Goal: Task Accomplishment & Management: Manage account settings

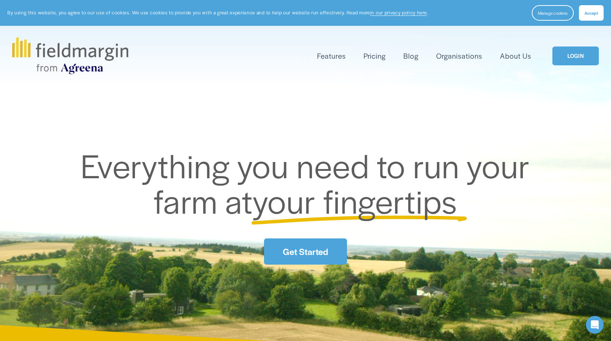
click at [574, 59] on link "LOGIN" at bounding box center [576, 55] width 46 height 19
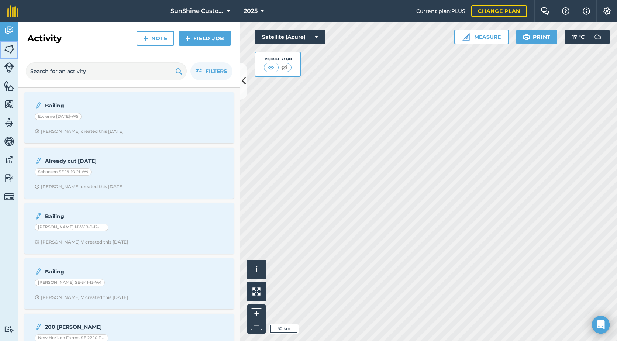
click at [8, 49] on img at bounding box center [9, 49] width 10 height 11
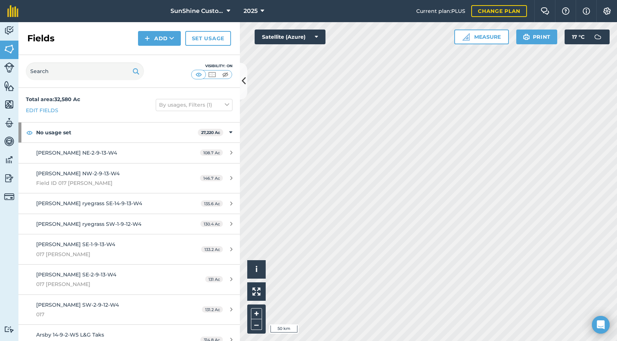
click at [606, 0] on div at bounding box center [308, 0] width 617 height 0
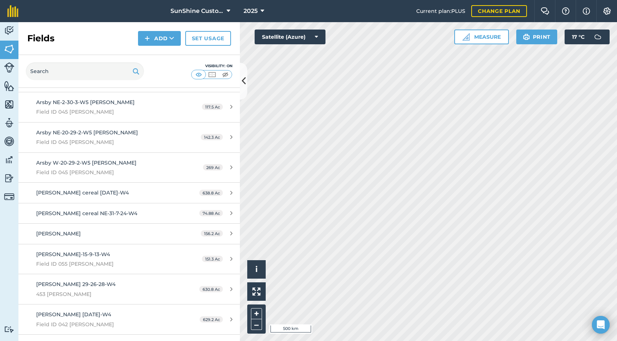
scroll to position [221, 0]
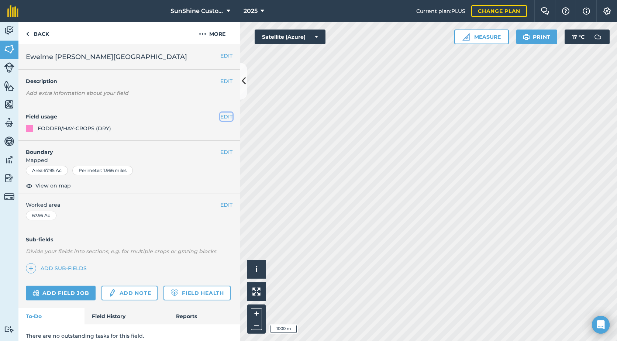
click at [221, 117] on button "EDIT" at bounding box center [226, 117] width 12 height 8
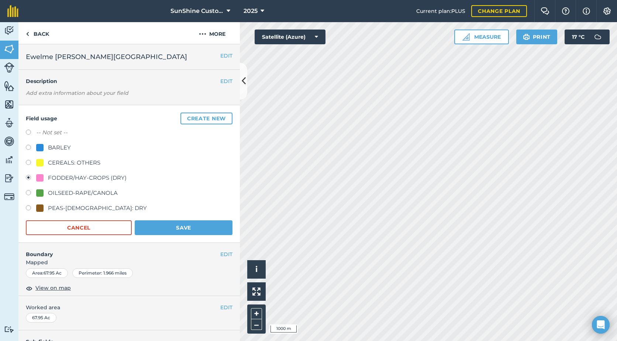
click at [29, 131] on label at bounding box center [31, 133] width 10 height 7
radio input "true"
radio input "false"
click at [180, 230] on button "Save" at bounding box center [184, 227] width 98 height 15
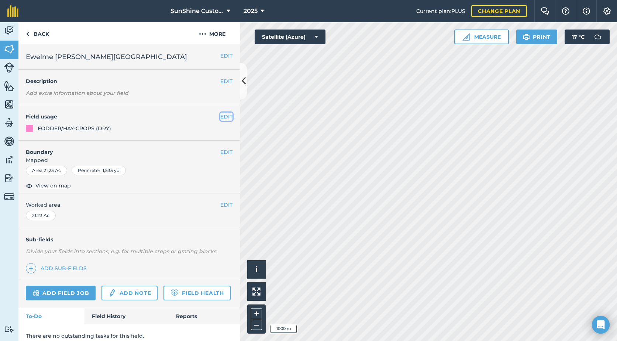
click at [220, 118] on button "EDIT" at bounding box center [226, 117] width 12 height 8
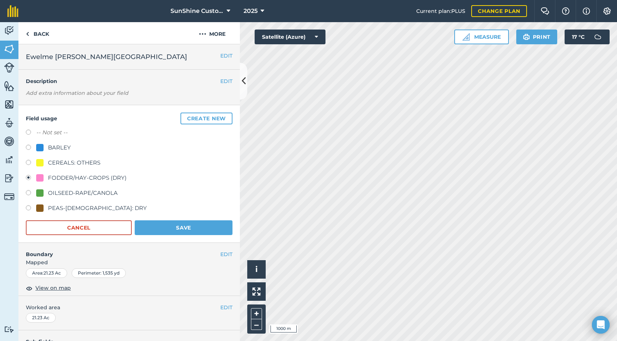
click at [31, 133] on label at bounding box center [31, 133] width 10 height 7
radio input "true"
radio input "false"
click at [176, 229] on button "Save" at bounding box center [184, 227] width 98 height 15
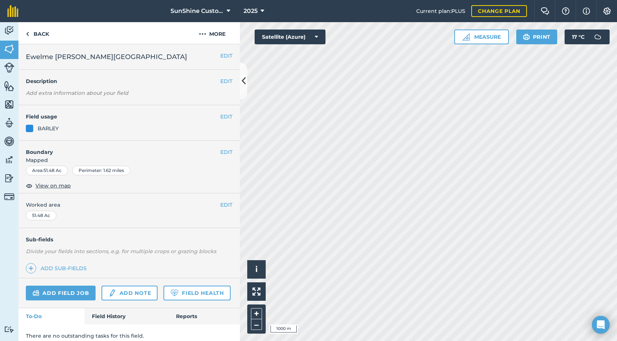
click at [86, 133] on div "EDIT Field usage BARLEY" at bounding box center [128, 122] width 221 height 35
click at [221, 118] on button "EDIT" at bounding box center [226, 117] width 12 height 8
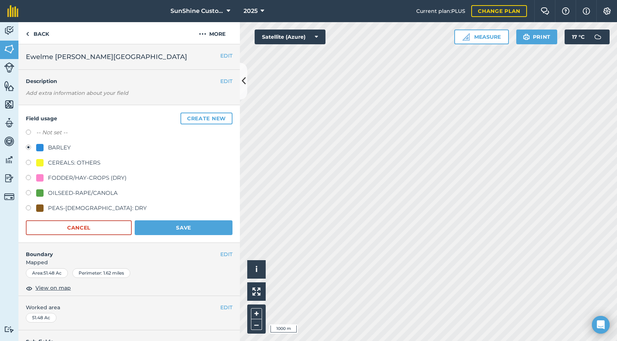
click at [48, 133] on label "-- Not set --" at bounding box center [51, 132] width 31 height 9
radio input "true"
radio input "false"
drag, startPoint x: 154, startPoint y: 223, endPoint x: 217, endPoint y: 218, distance: 62.9
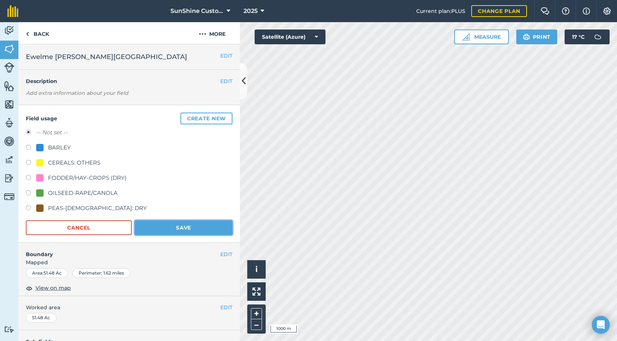
click at [154, 224] on button "Save" at bounding box center [184, 227] width 98 height 15
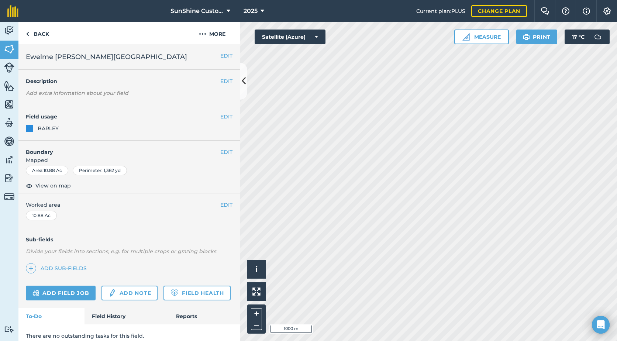
click at [120, 121] on div "EDIT Field usage BARLEY" at bounding box center [128, 122] width 221 height 35
click at [220, 117] on button "EDIT" at bounding box center [226, 117] width 12 height 8
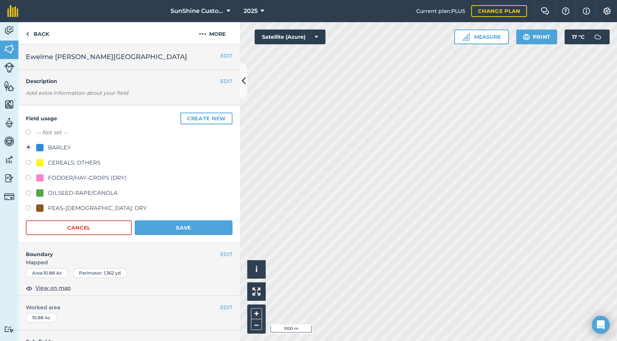
click at [63, 135] on label "-- Not set --" at bounding box center [51, 132] width 31 height 9
radio input "true"
radio input "false"
drag, startPoint x: 165, startPoint y: 228, endPoint x: 170, endPoint y: 226, distance: 5.3
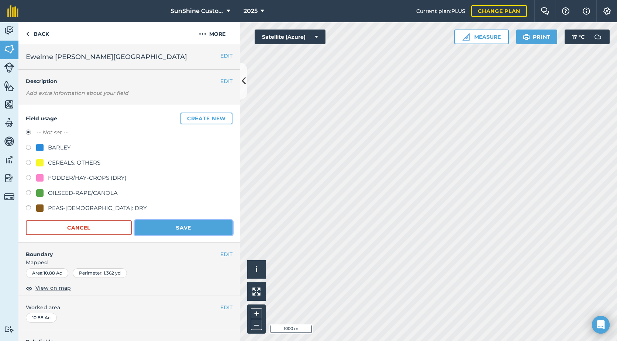
click at [165, 228] on button "Save" at bounding box center [184, 227] width 98 height 15
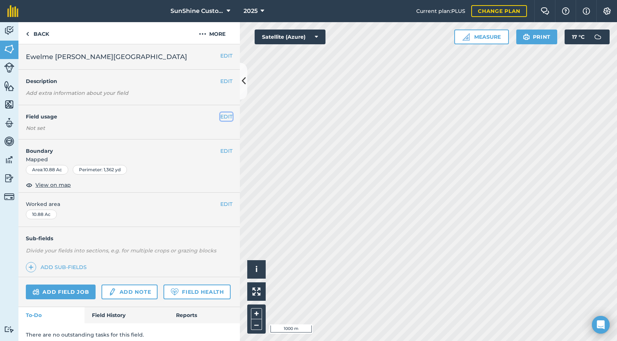
click at [220, 117] on button "EDIT" at bounding box center [226, 117] width 12 height 8
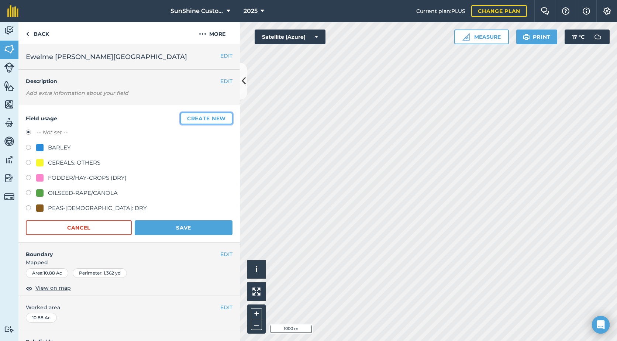
click at [188, 120] on button "Create new" at bounding box center [206, 119] width 52 height 12
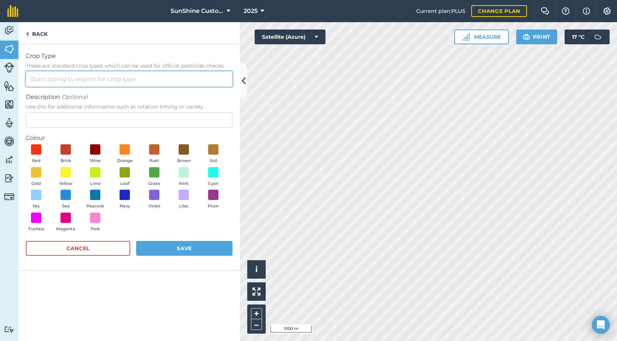
click at [93, 81] on input "Crop Type These are standard crop types which can be used for official pesticid…" at bounding box center [129, 78] width 207 height 15
click at [38, 96] on li "Other" at bounding box center [129, 95] width 206 height 17
type input "Other"
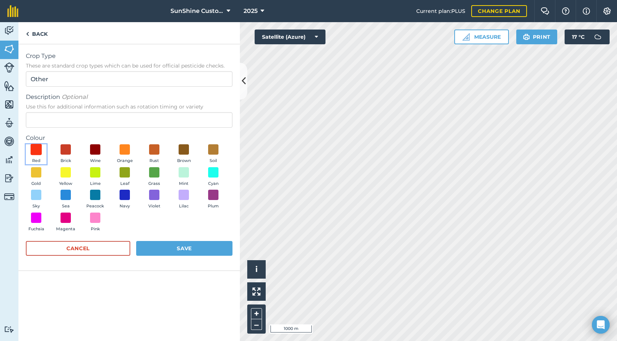
click at [35, 149] on span at bounding box center [36, 149] width 11 height 11
click at [199, 251] on button "Save" at bounding box center [184, 248] width 96 height 15
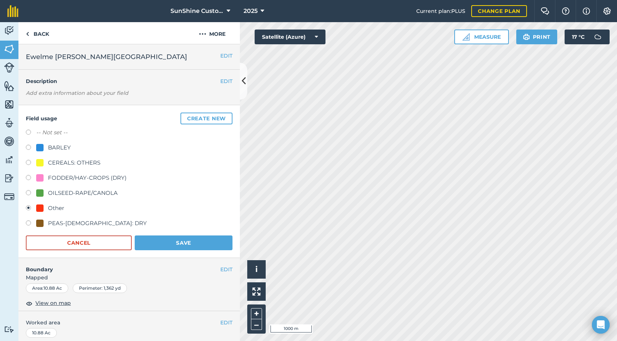
click at [55, 207] on div "Other" at bounding box center [56, 208] width 16 height 9
drag, startPoint x: 51, startPoint y: 208, endPoint x: 41, endPoint y: 208, distance: 10.4
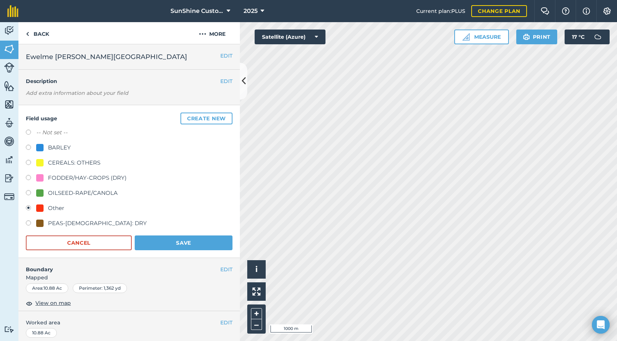
click at [41, 208] on div at bounding box center [39, 207] width 7 height 7
drag, startPoint x: 41, startPoint y: 209, endPoint x: 195, endPoint y: 151, distance: 164.8
click at [195, 151] on div "BARLEY" at bounding box center [129, 148] width 207 height 11
click at [200, 33] on img at bounding box center [202, 34] width 7 height 9
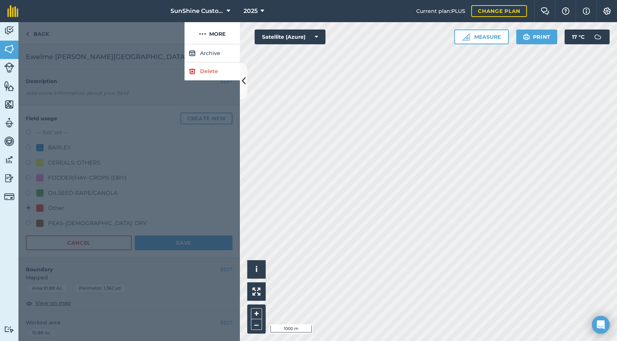
click at [148, 37] on div at bounding box center [101, 33] width 166 height 22
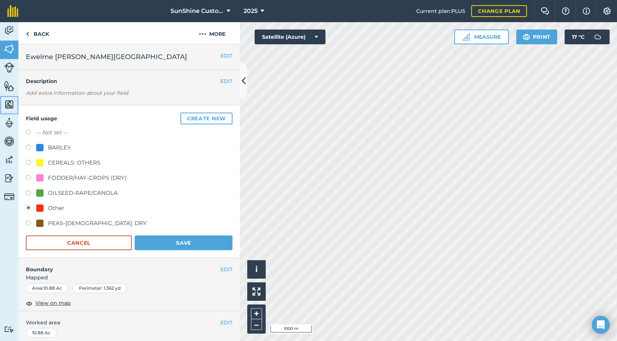
click at [10, 102] on img at bounding box center [9, 104] width 10 height 11
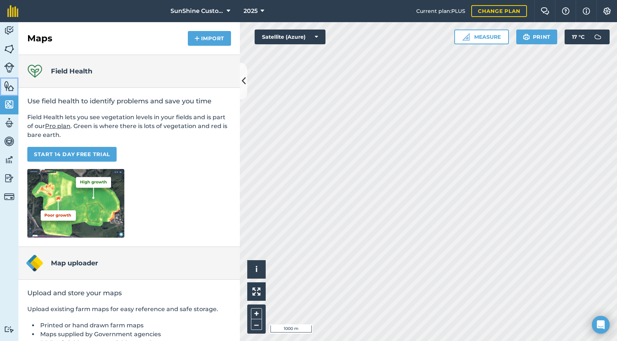
click at [10, 91] on img at bounding box center [9, 85] width 10 height 11
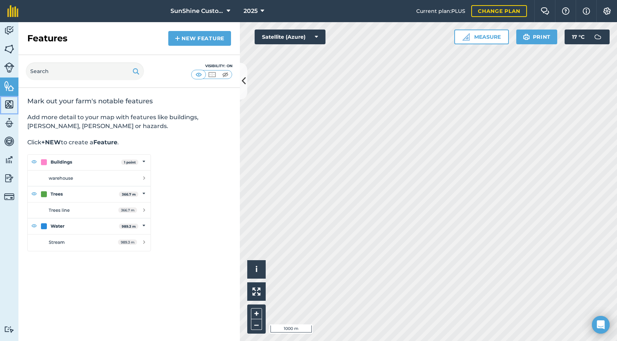
click at [8, 105] on img at bounding box center [9, 104] width 10 height 11
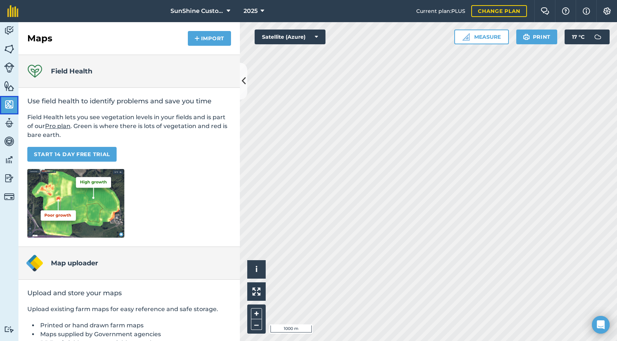
scroll to position [55, 0]
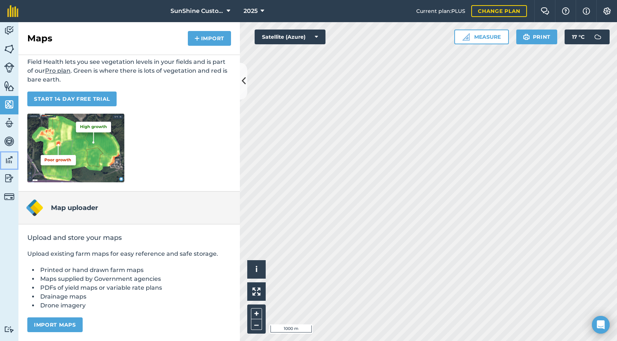
click at [11, 160] on img at bounding box center [9, 159] width 10 height 11
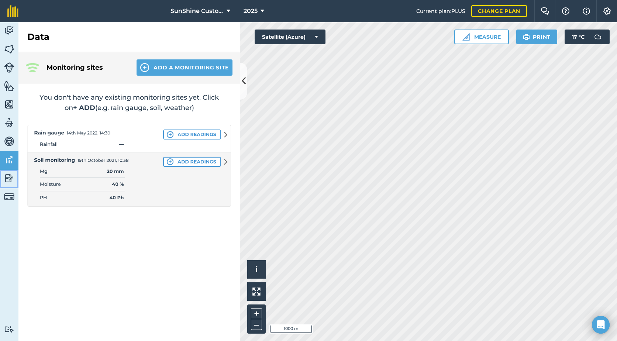
click at [8, 181] on img at bounding box center [9, 178] width 10 height 11
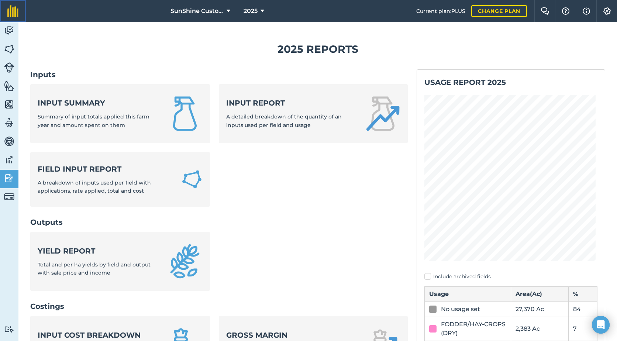
click at [10, 16] on img at bounding box center [12, 11] width 11 height 12
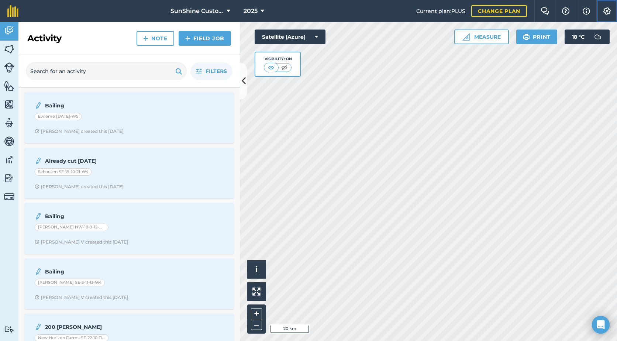
click at [610, 12] on img at bounding box center [607, 10] width 9 height 7
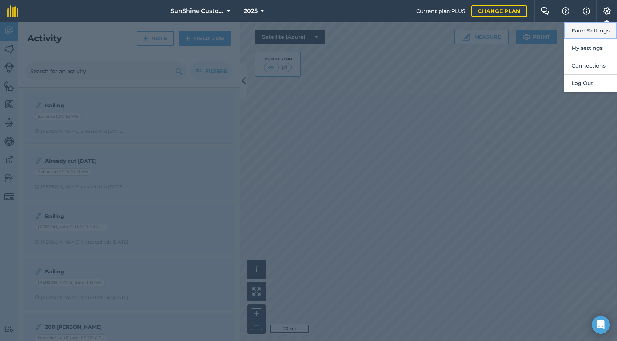
click at [591, 31] on button "Farm Settings" at bounding box center [590, 30] width 53 height 17
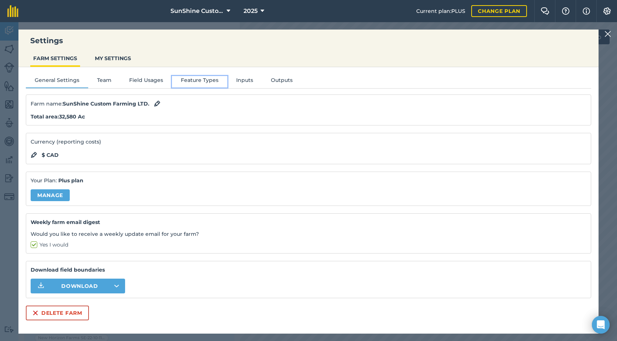
click at [193, 81] on button "Feature Types" at bounding box center [199, 81] width 55 height 11
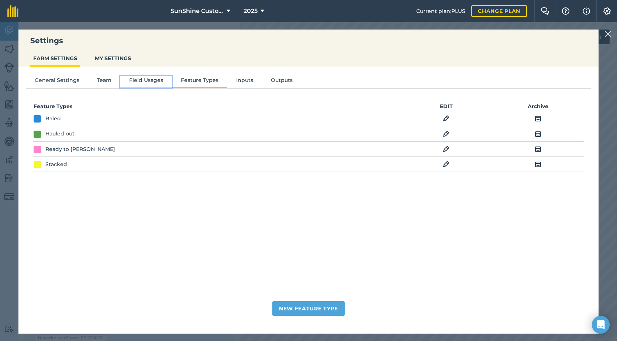
click at [157, 81] on button "Field Usages" at bounding box center [146, 81] width 52 height 11
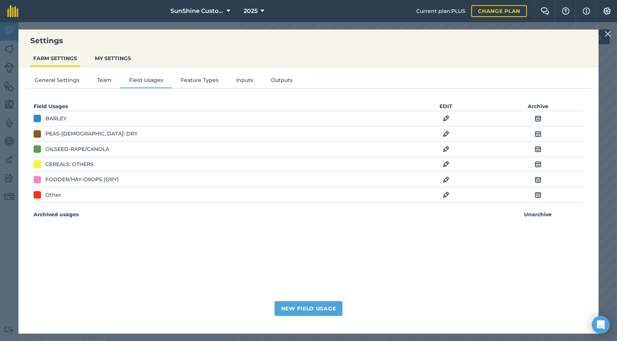
click at [445, 196] on img at bounding box center [446, 194] width 7 height 9
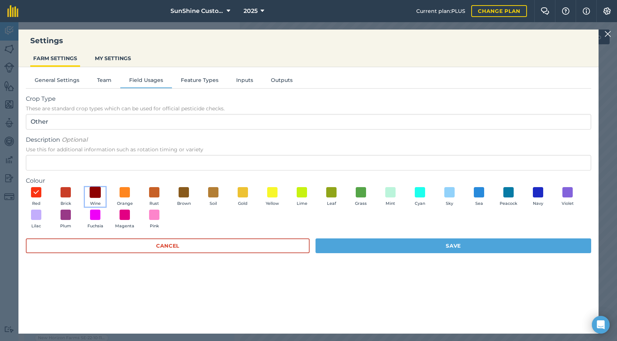
click at [96, 193] on span at bounding box center [95, 191] width 11 height 11
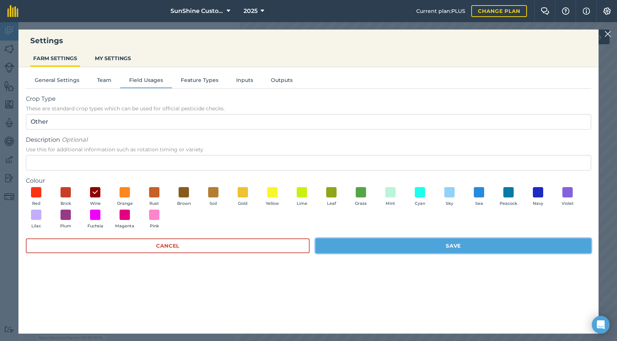
click at [439, 251] on button "Save" at bounding box center [453, 245] width 276 height 15
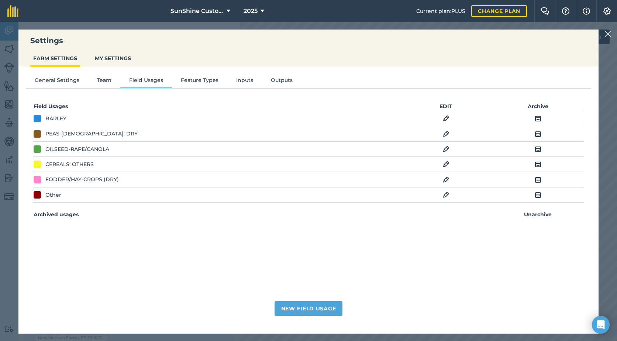
click at [448, 193] on img at bounding box center [446, 194] width 7 height 9
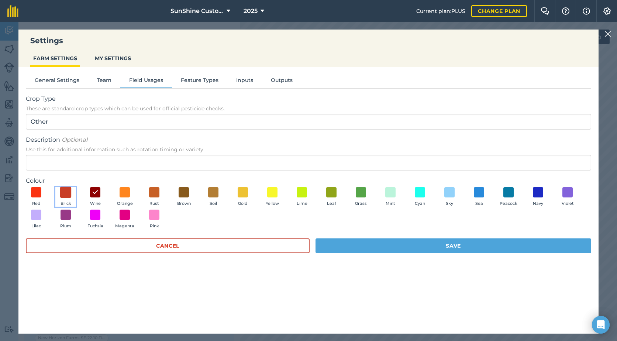
click at [68, 192] on button "Brick" at bounding box center [65, 197] width 21 height 20
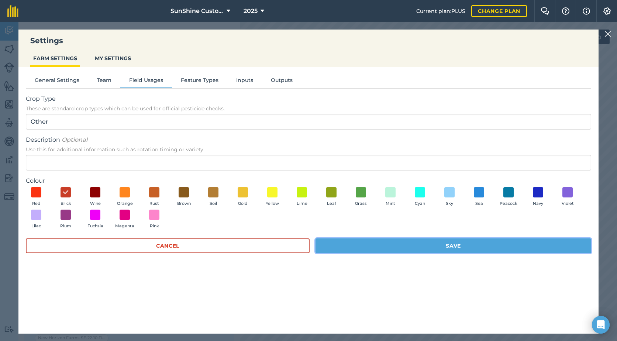
click at [418, 246] on button "Save" at bounding box center [453, 245] width 276 height 15
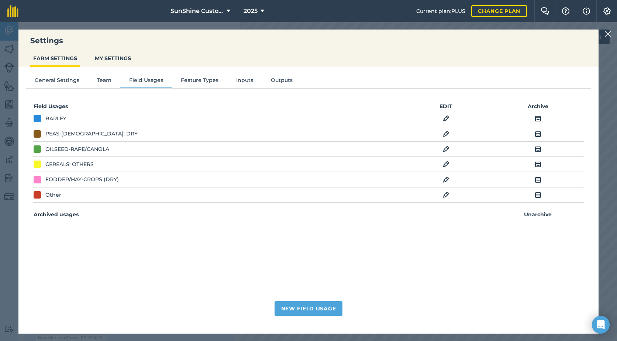
click at [606, 34] on img at bounding box center [607, 34] width 7 height 9
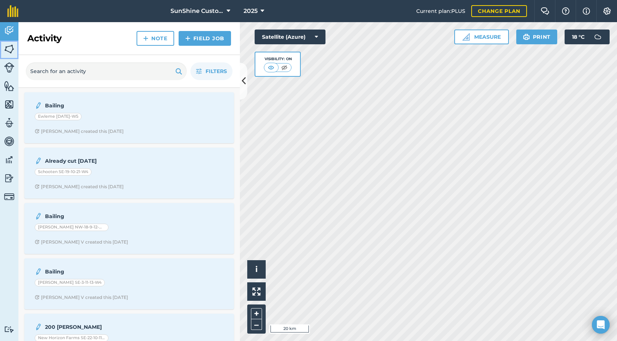
click at [11, 50] on img at bounding box center [9, 49] width 10 height 11
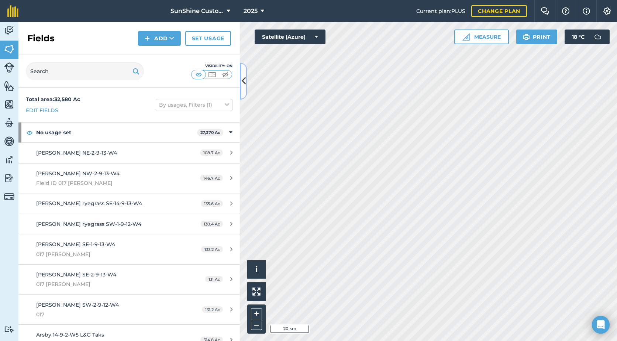
click at [244, 82] on icon at bounding box center [244, 81] width 4 height 13
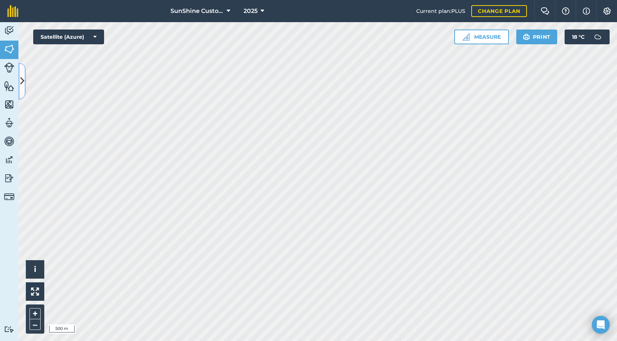
drag, startPoint x: 27, startPoint y: 16, endPoint x: 23, endPoint y: 79, distance: 63.6
click at [23, 79] on icon at bounding box center [22, 81] width 4 height 13
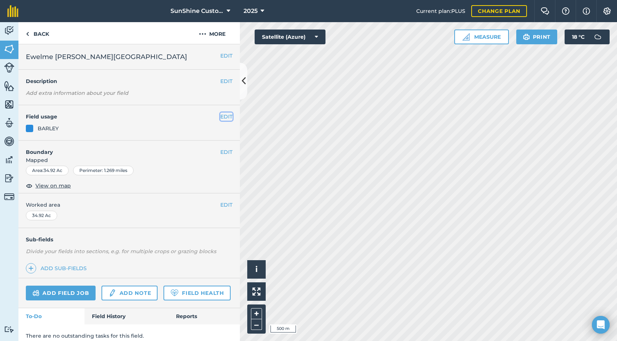
click at [221, 115] on button "EDIT" at bounding box center [226, 117] width 12 height 8
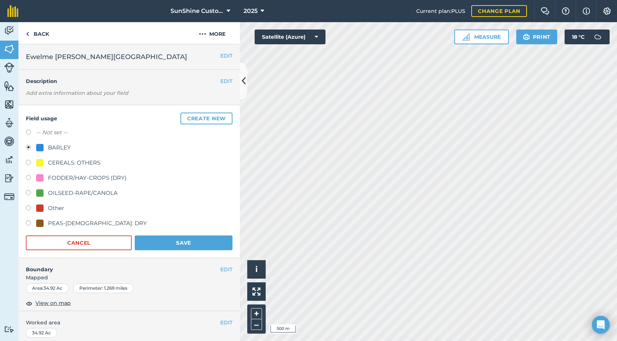
click at [80, 129] on div "-- Not set --" at bounding box center [129, 133] width 207 height 11
click at [42, 132] on label "-- Not set --" at bounding box center [51, 132] width 31 height 9
radio input "true"
radio input "false"
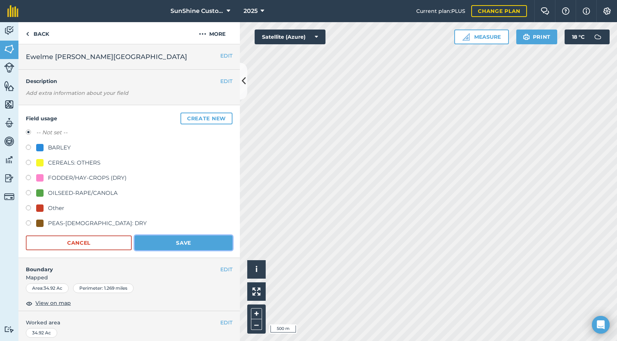
drag, startPoint x: 145, startPoint y: 241, endPoint x: 151, endPoint y: 241, distance: 6.3
click at [145, 241] on button "Save" at bounding box center [184, 242] width 98 height 15
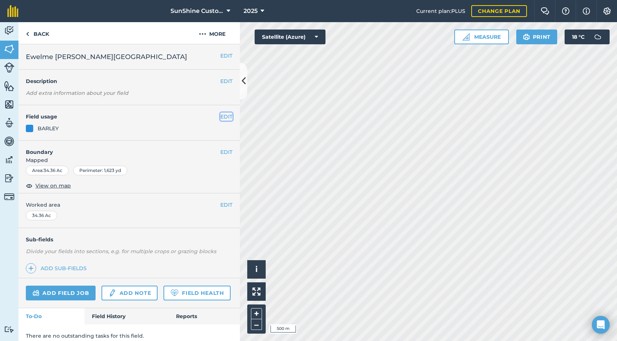
click at [220, 117] on button "EDIT" at bounding box center [226, 117] width 12 height 8
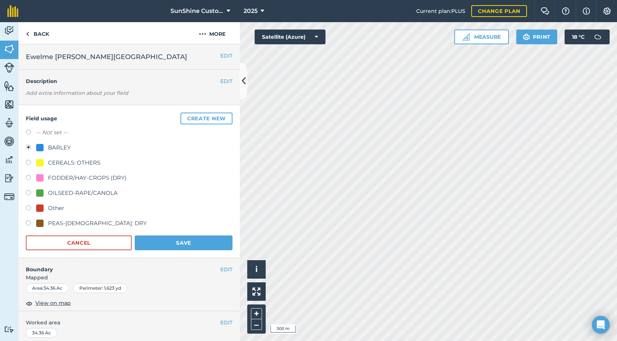
click at [50, 130] on label "-- Not set --" at bounding box center [51, 132] width 31 height 9
radio input "true"
radio input "false"
click at [194, 246] on button "Save" at bounding box center [184, 242] width 98 height 15
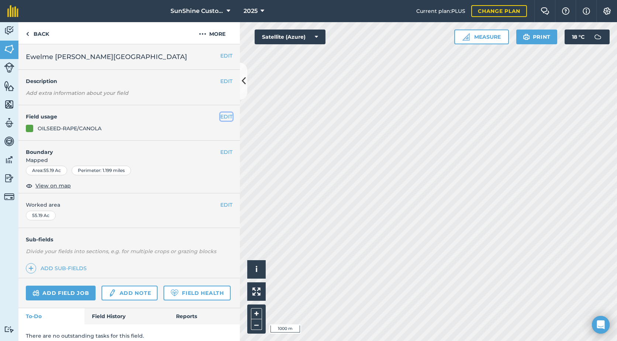
click at [220, 116] on button "EDIT" at bounding box center [226, 117] width 12 height 8
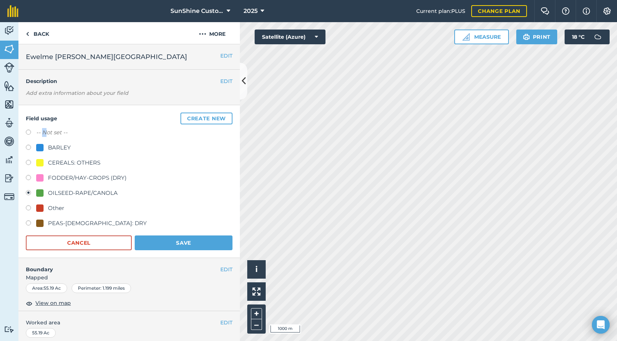
click at [45, 130] on label "-- Not set --" at bounding box center [51, 132] width 31 height 9
click at [27, 131] on label at bounding box center [31, 133] width 10 height 7
radio input "true"
radio input "false"
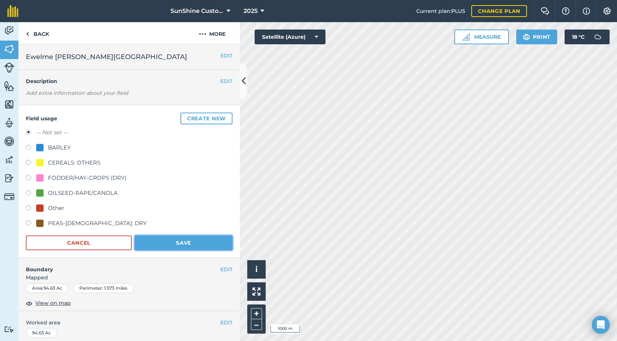
drag, startPoint x: 178, startPoint y: 241, endPoint x: 227, endPoint y: 230, distance: 49.5
click at [179, 241] on button "Save" at bounding box center [184, 242] width 98 height 15
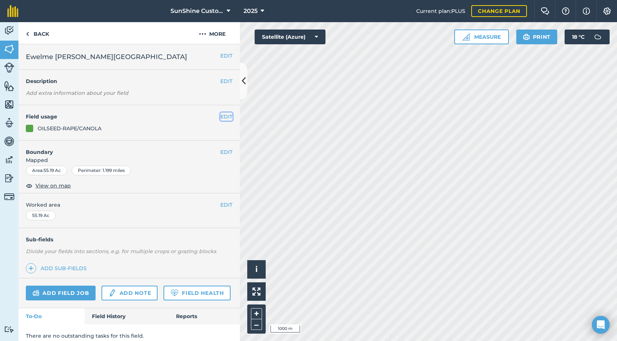
click at [221, 117] on button "EDIT" at bounding box center [226, 117] width 12 height 8
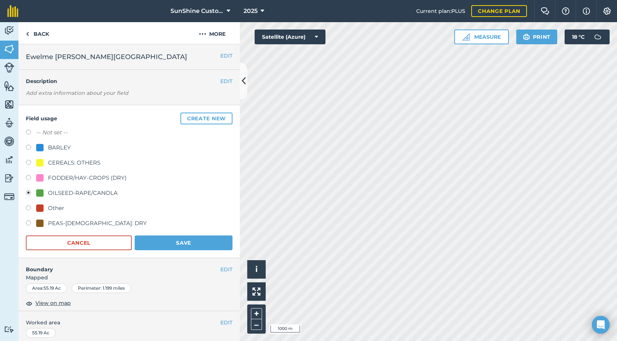
click at [53, 134] on label "-- Not set --" at bounding box center [51, 132] width 31 height 9
radio input "true"
radio input "false"
click at [182, 240] on button "Save" at bounding box center [184, 242] width 98 height 15
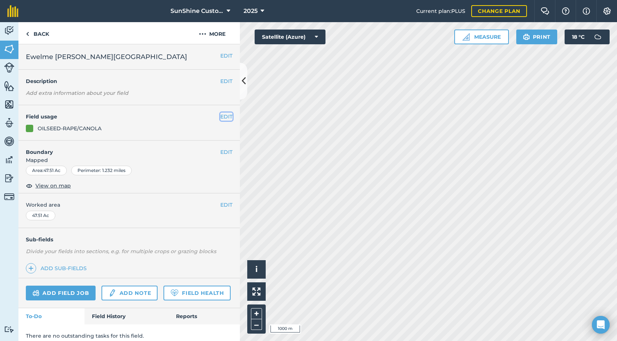
click at [225, 117] on button "EDIT" at bounding box center [226, 117] width 12 height 8
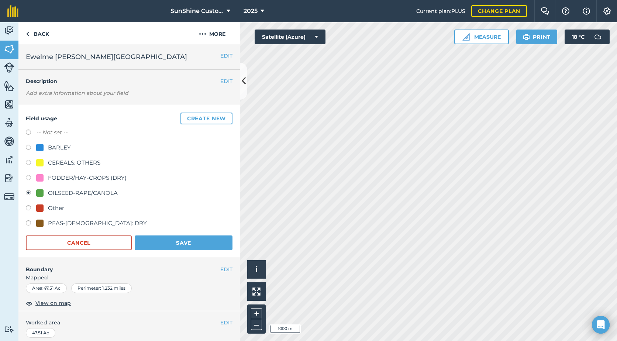
click at [46, 132] on label "-- Not set --" at bounding box center [51, 132] width 31 height 9
radio input "true"
radio input "false"
click at [165, 243] on button "Save" at bounding box center [184, 242] width 98 height 15
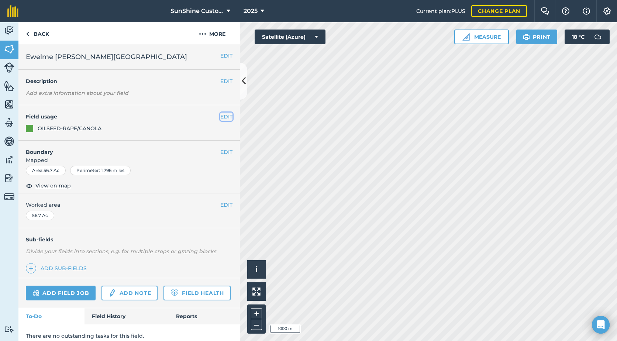
click at [223, 118] on button "EDIT" at bounding box center [226, 117] width 12 height 8
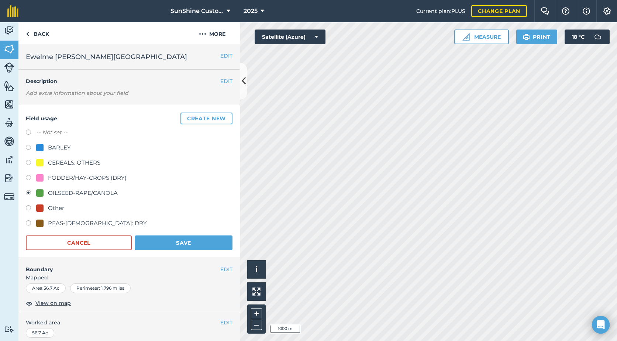
click at [45, 129] on label "-- Not set --" at bounding box center [51, 132] width 31 height 9
radio input "true"
radio input "false"
drag, startPoint x: 141, startPoint y: 241, endPoint x: 170, endPoint y: 227, distance: 32.7
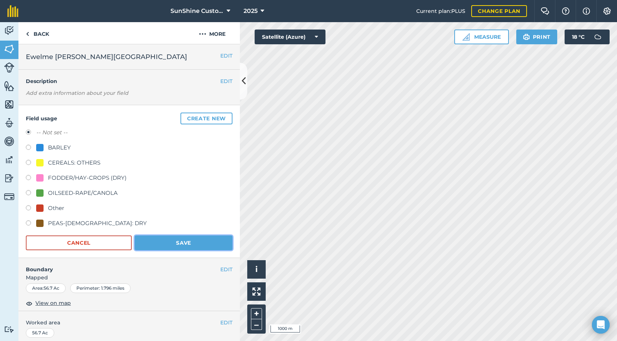
click at [141, 241] on button "Save" at bounding box center [184, 242] width 98 height 15
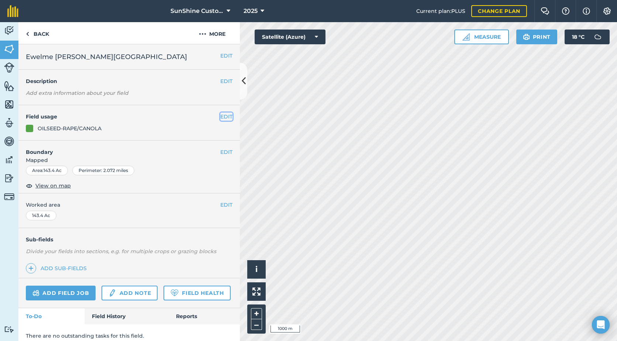
click at [223, 118] on button "EDIT" at bounding box center [226, 117] width 12 height 8
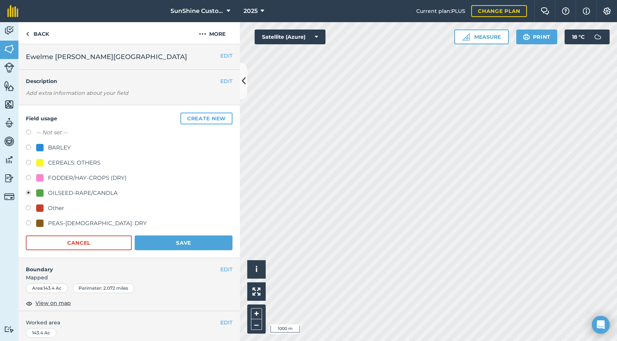
click at [45, 134] on label "-- Not set --" at bounding box center [51, 132] width 31 height 9
radio input "true"
radio input "false"
click at [166, 243] on button "Save" at bounding box center [184, 242] width 98 height 15
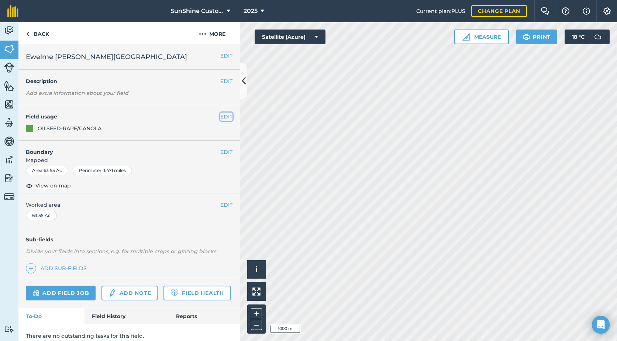
click at [223, 119] on button "EDIT" at bounding box center [226, 117] width 12 height 8
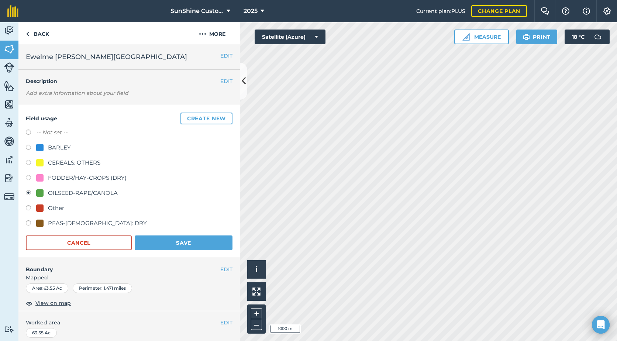
click at [30, 135] on label at bounding box center [31, 133] width 10 height 7
radio input "true"
radio input "false"
click at [172, 241] on button "Save" at bounding box center [184, 242] width 98 height 15
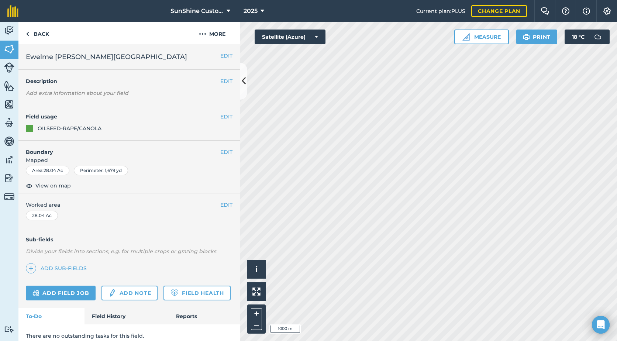
click at [94, 125] on div "OILSEED-RAPE/CANOLA" at bounding box center [70, 128] width 64 height 8
click at [223, 118] on button "EDIT" at bounding box center [226, 117] width 12 height 8
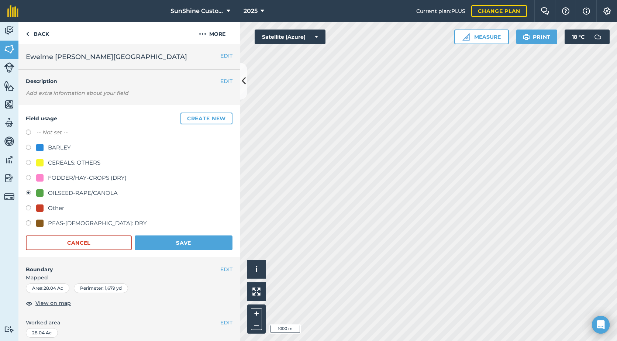
click at [56, 133] on label "-- Not set --" at bounding box center [51, 132] width 31 height 9
radio input "true"
radio input "false"
click at [186, 240] on button "Save" at bounding box center [184, 242] width 98 height 15
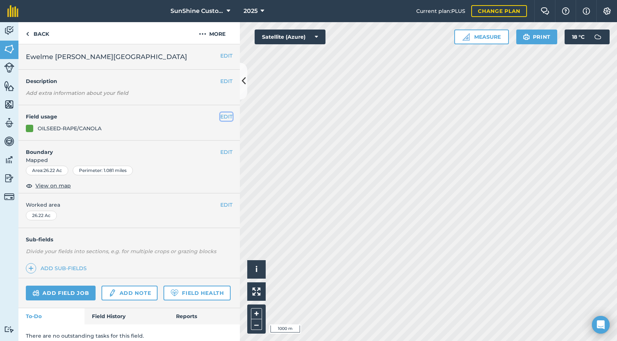
click at [220, 116] on button "EDIT" at bounding box center [226, 117] width 12 height 8
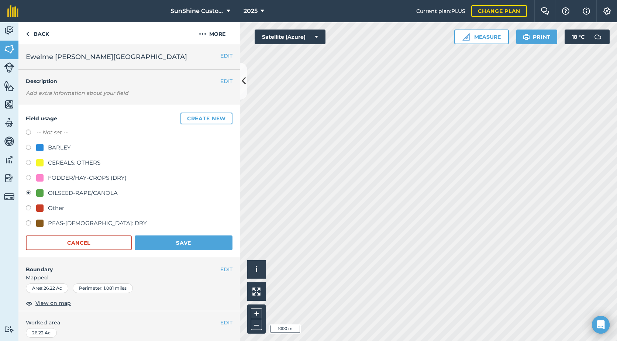
click at [63, 131] on label "-- Not set --" at bounding box center [51, 132] width 31 height 9
radio input "true"
radio input "false"
click at [183, 239] on button "Save" at bounding box center [184, 242] width 98 height 15
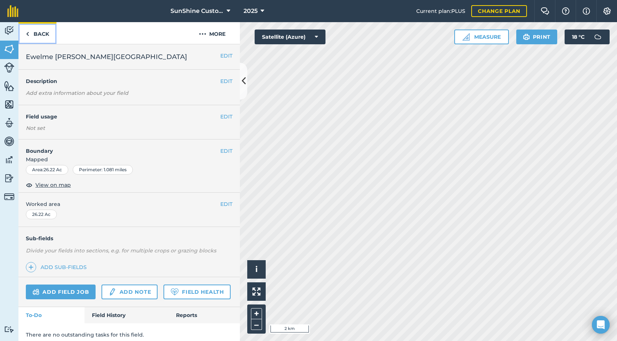
click at [32, 35] on link "Back" at bounding box center [37, 33] width 38 height 22
click at [30, 34] on link "Back" at bounding box center [37, 33] width 38 height 22
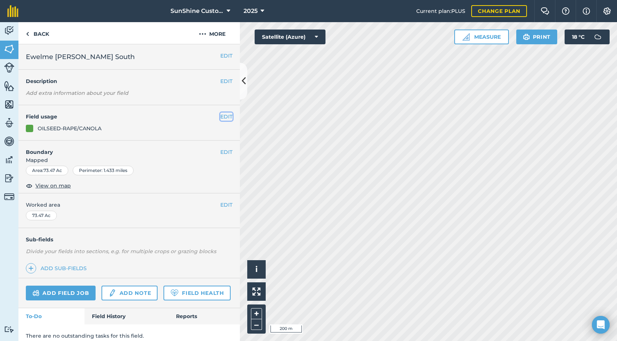
click at [220, 115] on button "EDIT" at bounding box center [226, 117] width 12 height 8
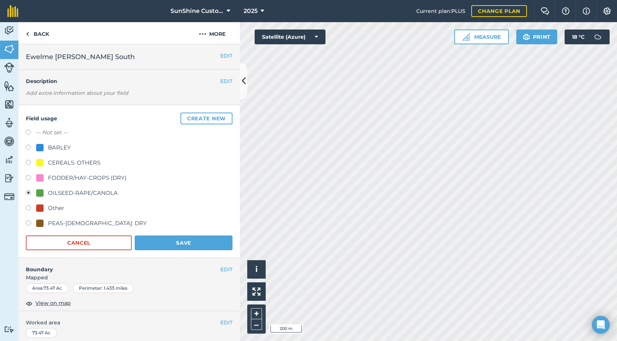
click at [53, 131] on label "-- Not set --" at bounding box center [51, 132] width 31 height 9
radio input "true"
radio input "false"
click at [182, 244] on button "Save" at bounding box center [184, 242] width 98 height 15
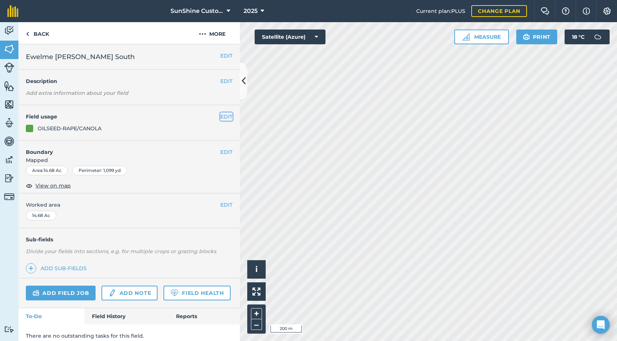
click at [223, 118] on button "EDIT" at bounding box center [226, 117] width 12 height 8
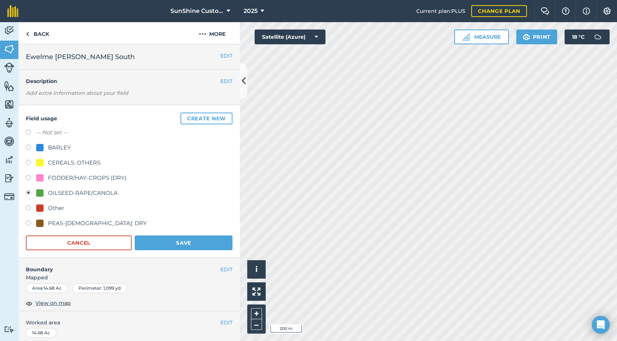
click at [37, 133] on div "-- Not set --" at bounding box center [129, 133] width 207 height 11
click at [57, 132] on label "-- Not set --" at bounding box center [51, 132] width 31 height 9
radio input "true"
radio input "false"
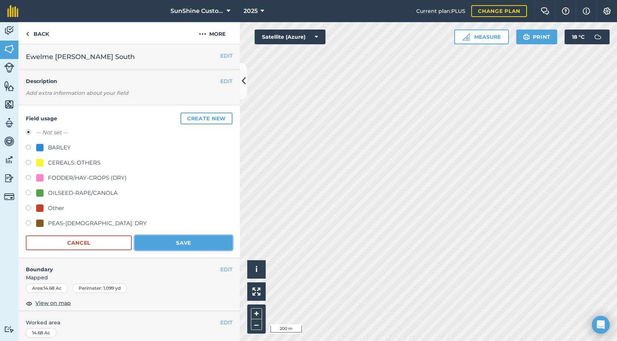
drag, startPoint x: 176, startPoint y: 238, endPoint x: 190, endPoint y: 242, distance: 14.6
click at [176, 238] on button "Save" at bounding box center [184, 242] width 98 height 15
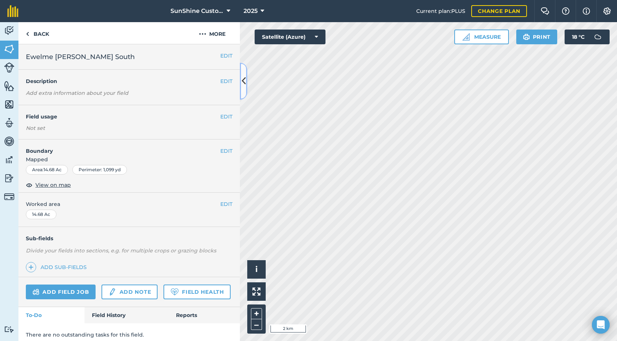
click at [244, 74] on button at bounding box center [243, 81] width 7 height 37
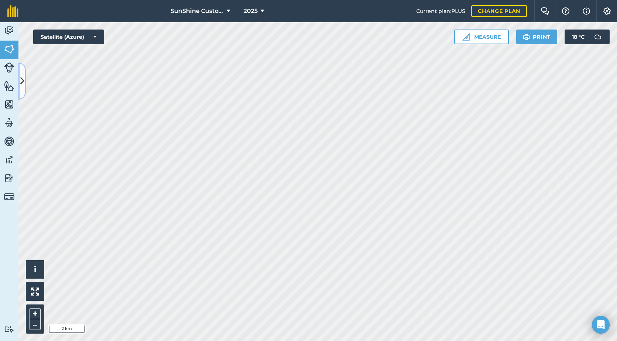
click at [22, 73] on button at bounding box center [21, 81] width 7 height 37
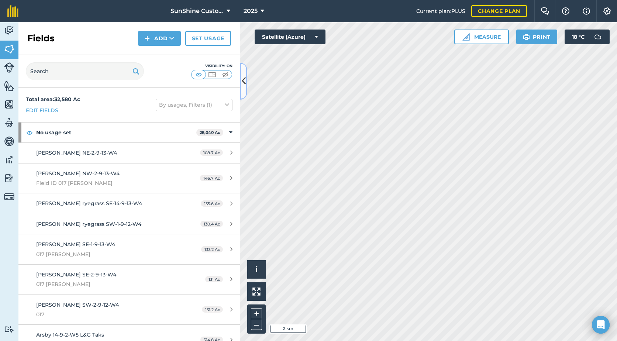
click at [246, 79] on button at bounding box center [243, 81] width 7 height 37
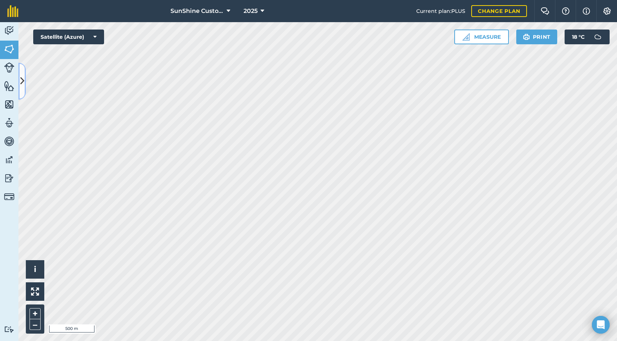
click at [24, 80] on icon at bounding box center [22, 81] width 4 height 13
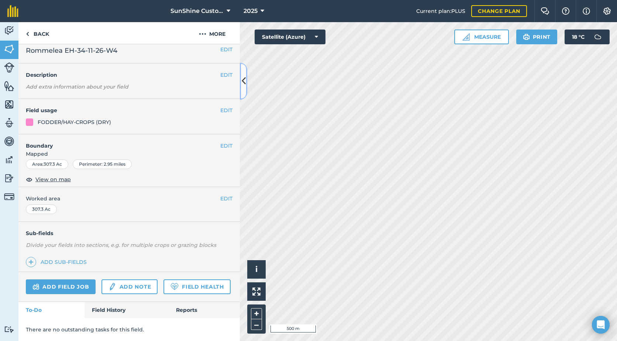
scroll to position [27, 0]
click at [106, 308] on link "Field History" at bounding box center [126, 310] width 84 height 16
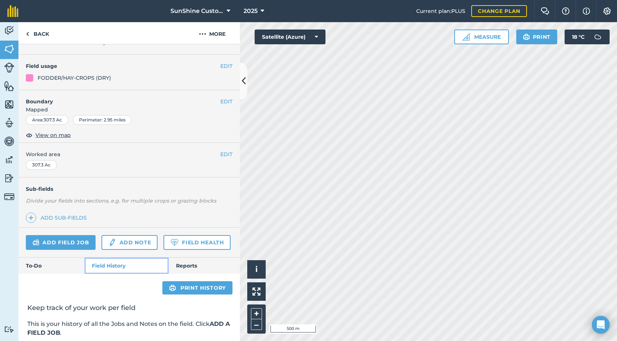
scroll to position [148, 0]
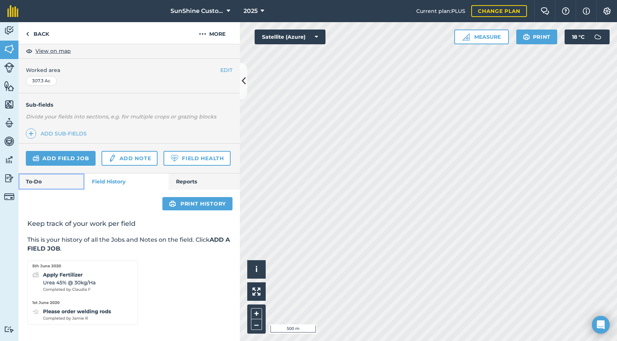
click at [48, 189] on link "To-Do" at bounding box center [51, 181] width 66 height 16
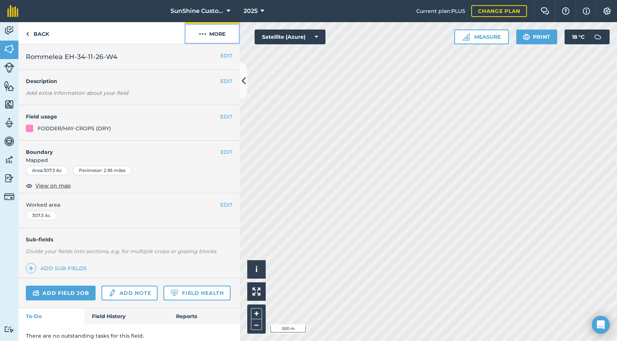
click at [220, 32] on button "More" at bounding box center [211, 33] width 55 height 22
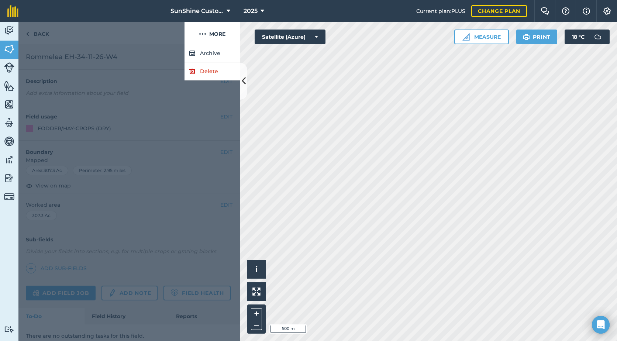
click at [160, 34] on div at bounding box center [101, 33] width 166 height 22
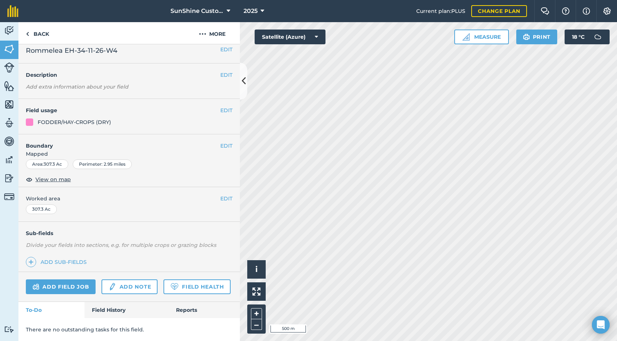
scroll to position [27, 0]
click at [110, 310] on link "Field History" at bounding box center [126, 310] width 84 height 16
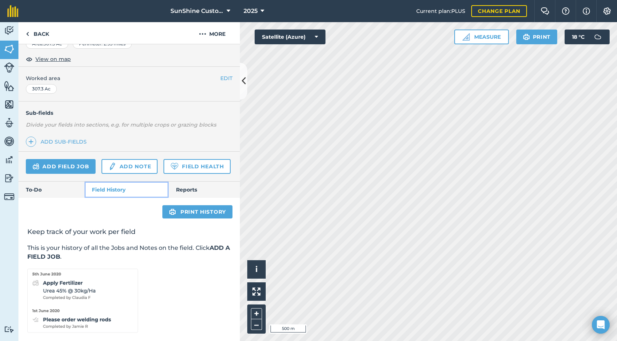
scroll to position [155, 0]
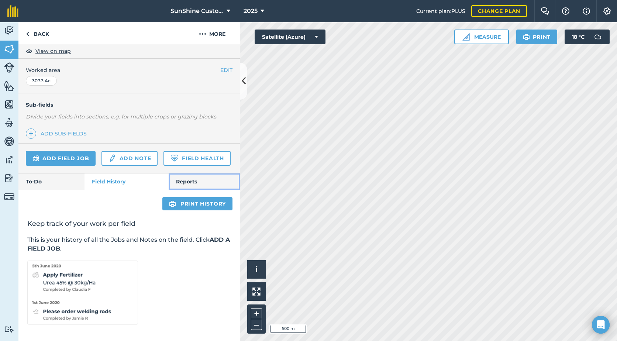
click at [187, 179] on link "Reports" at bounding box center [204, 181] width 71 height 16
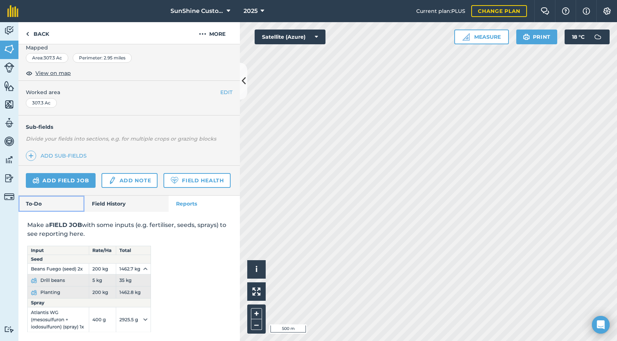
click at [34, 206] on link "To-Do" at bounding box center [51, 204] width 66 height 16
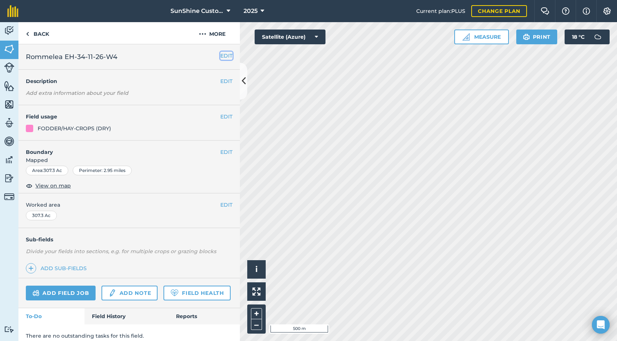
click at [220, 56] on button "EDIT" at bounding box center [226, 56] width 12 height 8
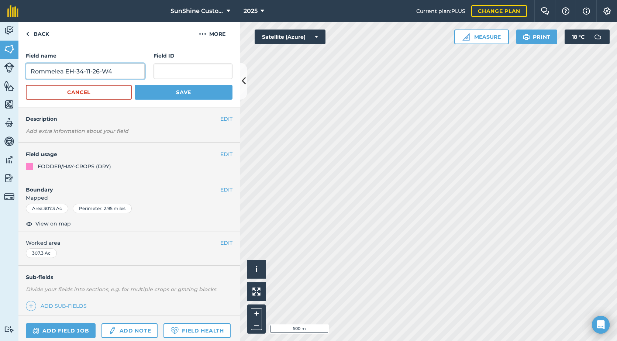
drag, startPoint x: 73, startPoint y: 71, endPoint x: 79, endPoint y: 70, distance: 5.9
click at [74, 71] on input "Rommelea EH-34-11-26-W4" at bounding box center [85, 70] width 119 height 15
type input "Rommelea E-34-11-26-W4"
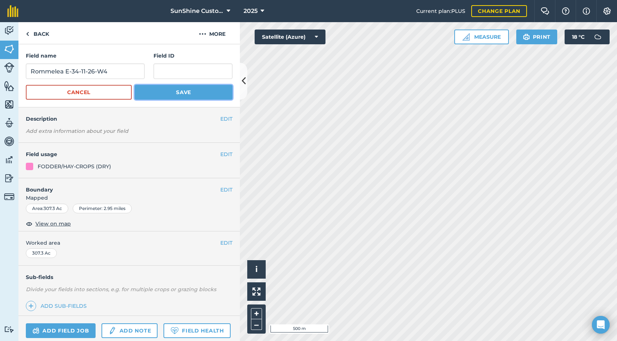
click at [135, 91] on button "Save" at bounding box center [184, 92] width 98 height 15
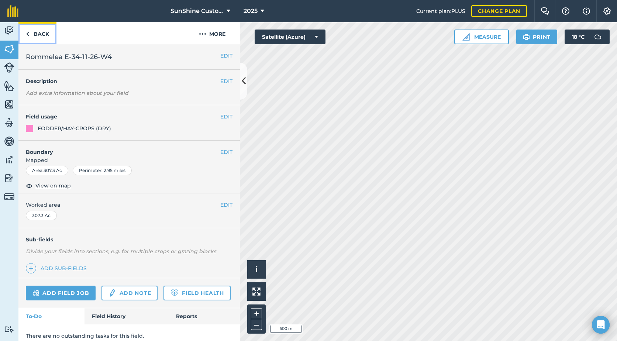
click at [27, 31] on img at bounding box center [27, 34] width 3 height 9
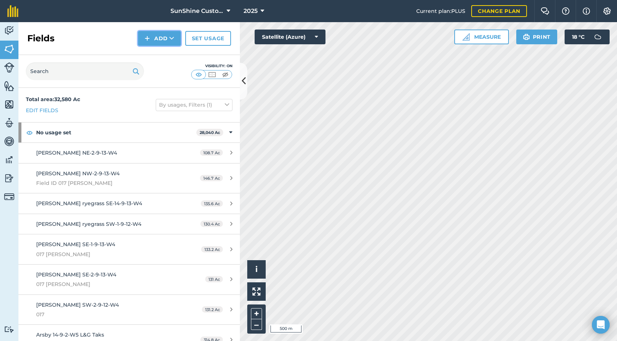
click at [160, 43] on button "Add" at bounding box center [159, 38] width 43 height 15
click at [160, 55] on link "Draw" at bounding box center [159, 55] width 41 height 16
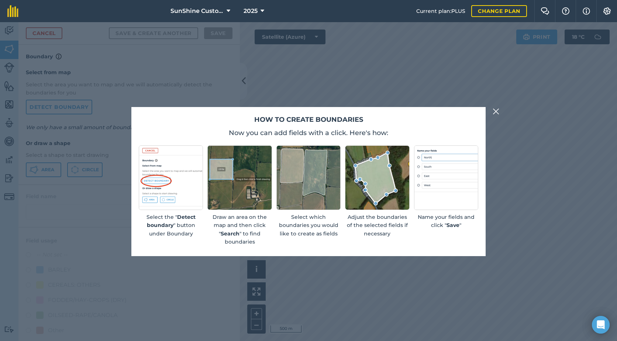
click at [497, 110] on img at bounding box center [496, 111] width 7 height 9
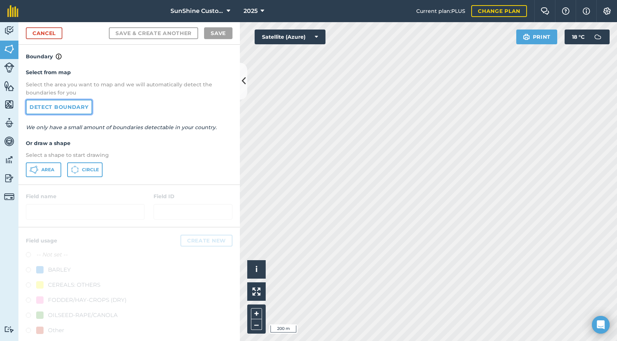
click at [67, 111] on link "Detect boundary" at bounding box center [59, 107] width 66 height 15
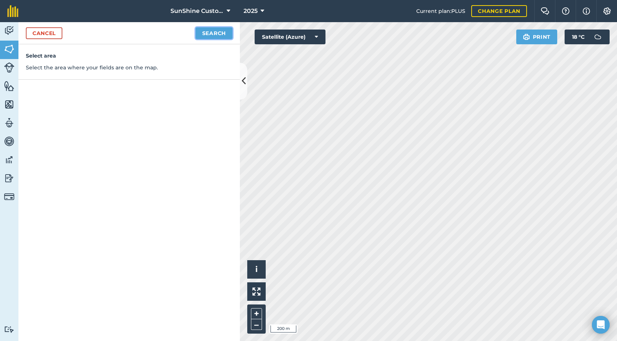
click at [221, 35] on button "Search" at bounding box center [214, 33] width 37 height 12
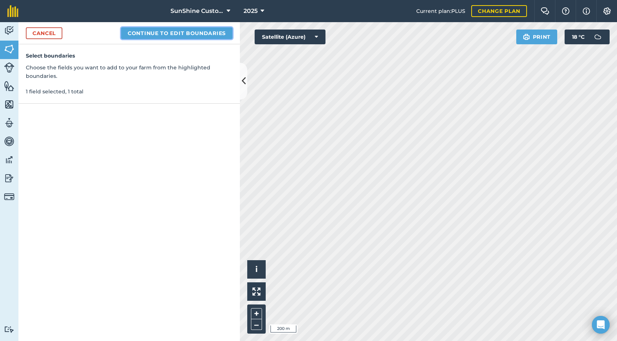
click at [191, 34] on button "Continue to edit boundaries" at bounding box center [176, 33] width 111 height 12
click at [200, 38] on button "Continue to name fields" at bounding box center [185, 33] width 96 height 12
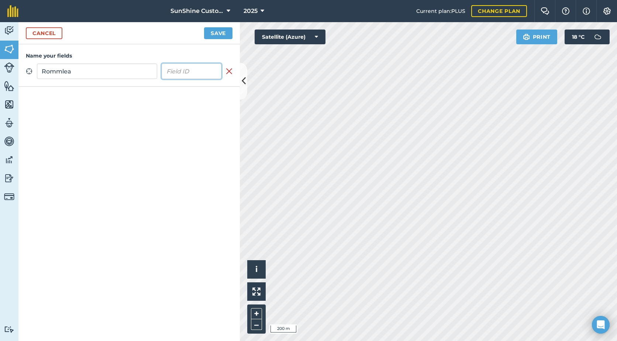
click at [201, 72] on input "text" at bounding box center [192, 70] width 60 height 15
click at [86, 71] on input "Rommlea" at bounding box center [97, 70] width 120 height 15
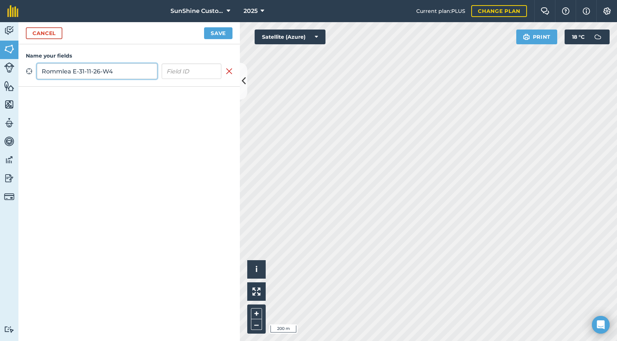
type input "Rommlea E-31-11-26-W4"
click at [222, 34] on button "Save" at bounding box center [218, 33] width 28 height 12
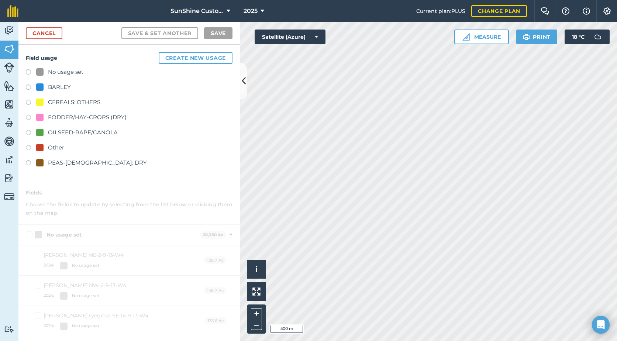
click at [28, 117] on label at bounding box center [31, 118] width 10 height 7
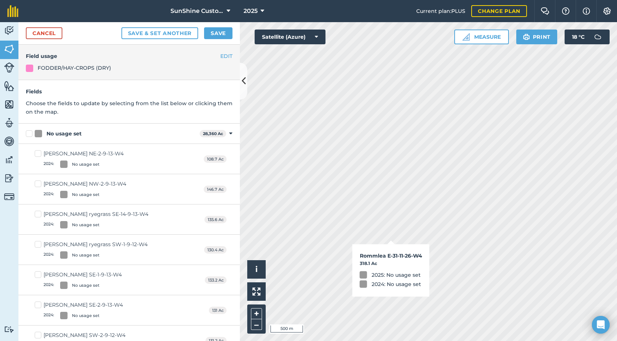
checkbox input "true"
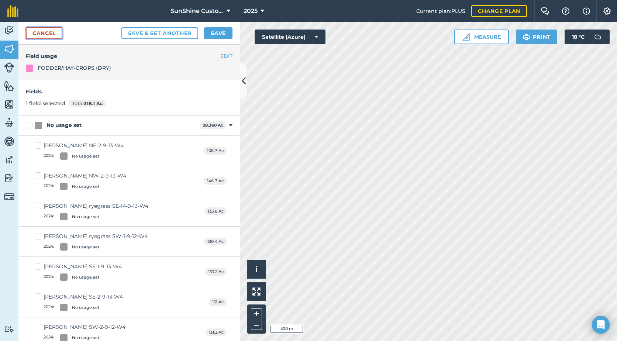
click at [42, 35] on link "Cancel" at bounding box center [44, 33] width 37 height 12
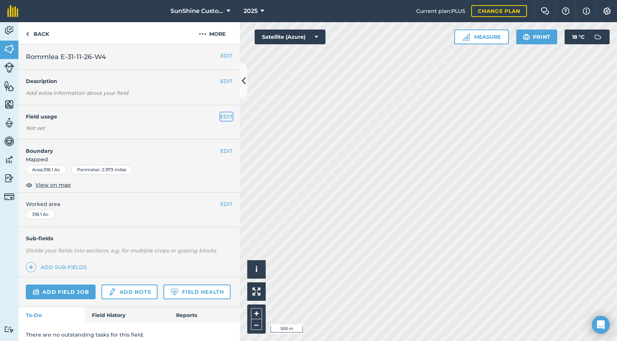
click at [221, 116] on button "EDIT" at bounding box center [226, 117] width 12 height 8
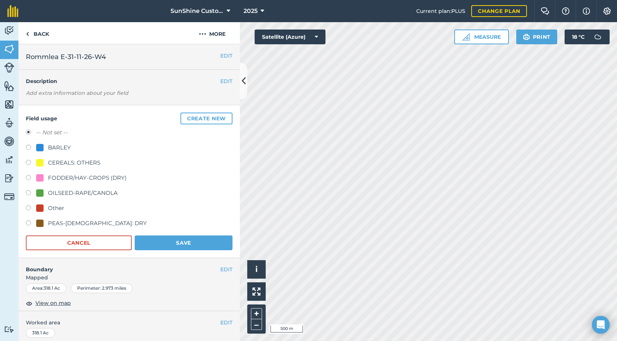
click at [54, 179] on div "FODDER/HAY-CROPS (DRY)" at bounding box center [87, 177] width 79 height 9
radio input "true"
radio input "false"
drag, startPoint x: 152, startPoint y: 244, endPoint x: 159, endPoint y: 245, distance: 6.7
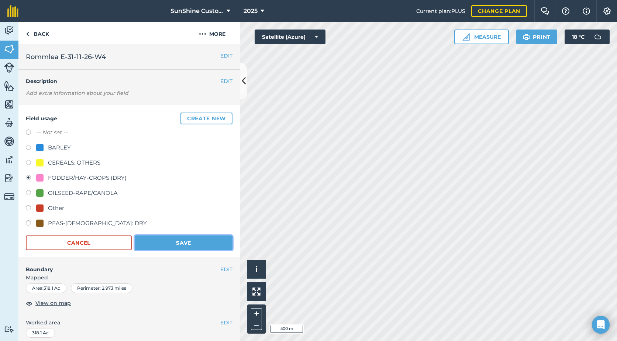
click at [153, 245] on button "Save" at bounding box center [184, 242] width 98 height 15
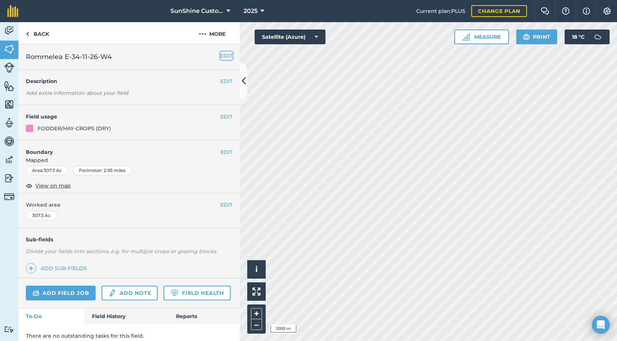
click at [220, 52] on button "EDIT" at bounding box center [226, 56] width 12 height 8
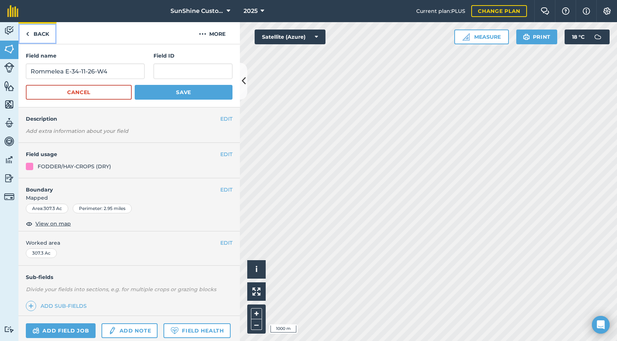
drag, startPoint x: 46, startPoint y: 32, endPoint x: 49, endPoint y: 32, distance: 3.7
click at [46, 32] on link "Back" at bounding box center [37, 33] width 38 height 22
click at [24, 31] on link "Back" at bounding box center [37, 33] width 38 height 22
click at [34, 36] on link "Back" at bounding box center [37, 33] width 38 height 22
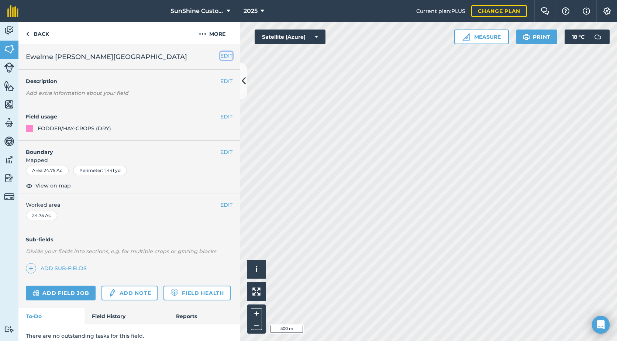
click at [220, 57] on button "EDIT" at bounding box center [226, 56] width 12 height 8
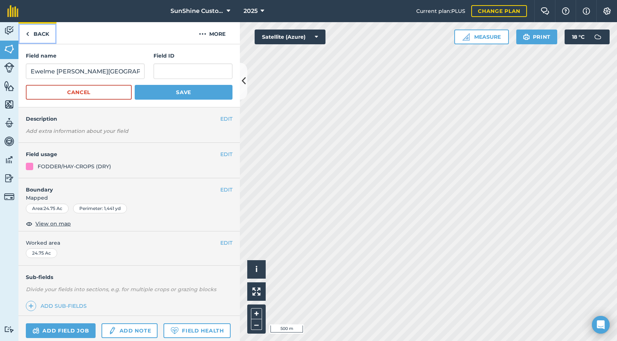
click at [45, 38] on link "Back" at bounding box center [37, 33] width 38 height 22
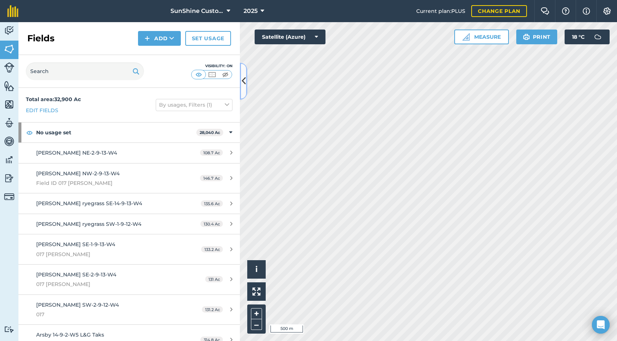
click at [243, 79] on icon at bounding box center [244, 81] width 4 height 13
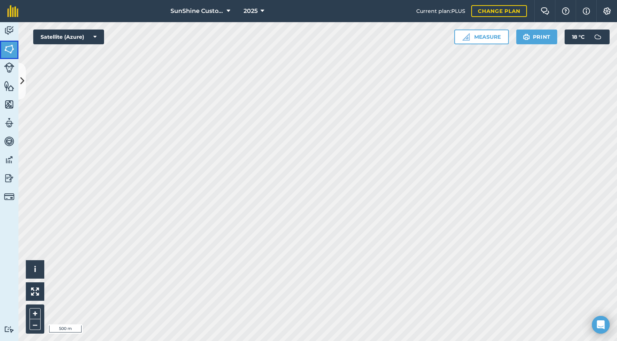
click at [12, 48] on img at bounding box center [9, 49] width 10 height 11
click at [23, 82] on icon at bounding box center [22, 81] width 4 height 13
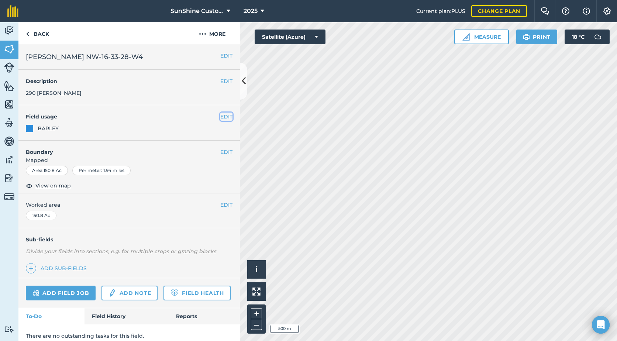
click at [220, 121] on button "EDIT" at bounding box center [226, 117] width 12 height 8
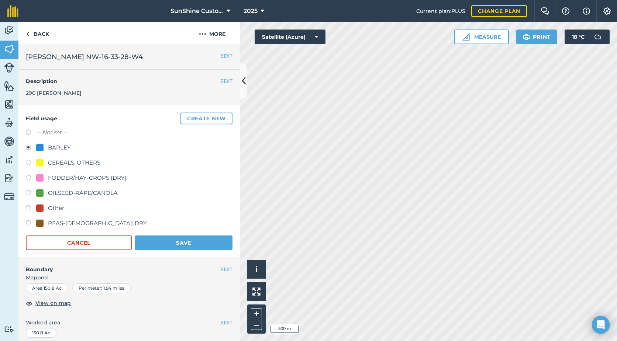
click at [40, 166] on div at bounding box center [39, 162] width 7 height 7
radio input "true"
radio input "false"
click at [172, 250] on button "Save" at bounding box center [184, 242] width 98 height 15
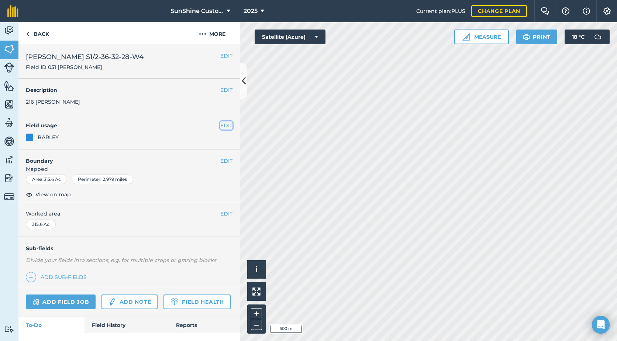
click at [220, 130] on button "EDIT" at bounding box center [226, 125] width 12 height 8
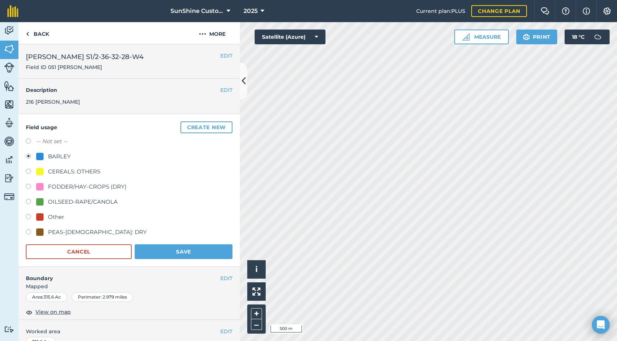
click at [28, 146] on label at bounding box center [31, 141] width 10 height 7
radio input "true"
radio input "false"
click at [171, 258] on button "Save" at bounding box center [184, 251] width 98 height 15
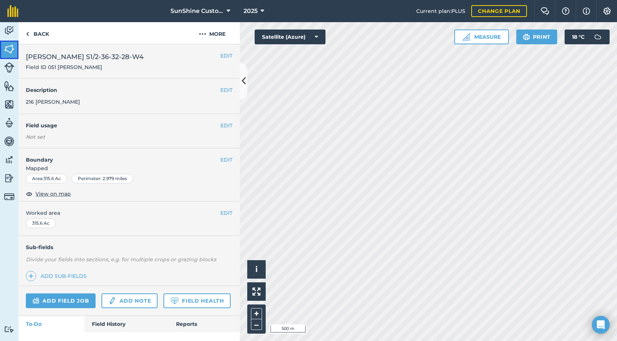
click at [6, 46] on img at bounding box center [9, 49] width 10 height 11
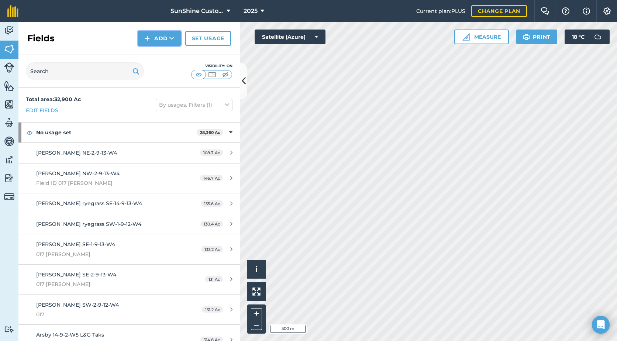
click at [154, 36] on button "Add" at bounding box center [159, 38] width 43 height 15
click at [163, 55] on link "Draw" at bounding box center [159, 55] width 41 height 16
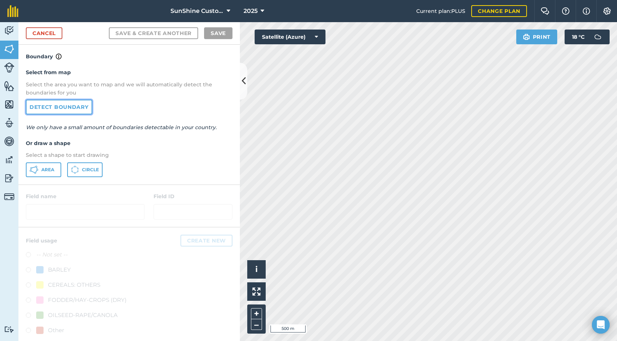
click at [77, 107] on link "Detect boundary" at bounding box center [59, 107] width 66 height 15
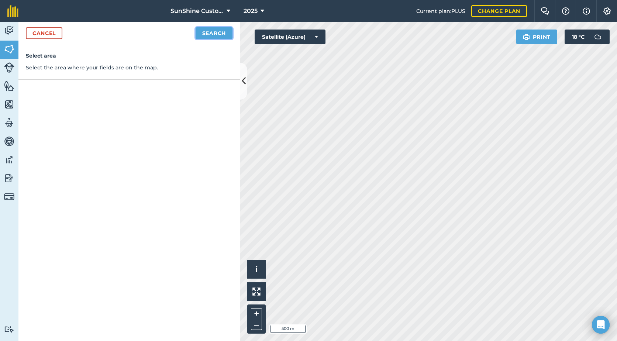
click at [214, 33] on button "Search" at bounding box center [214, 33] width 37 height 12
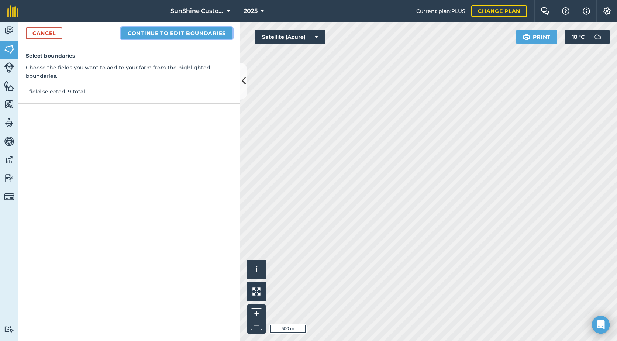
click at [148, 36] on button "Continue to edit boundaries" at bounding box center [176, 33] width 111 height 12
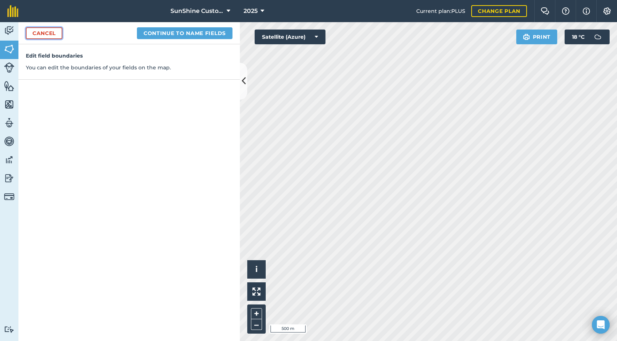
click at [35, 31] on link "Cancel" at bounding box center [44, 33] width 37 height 12
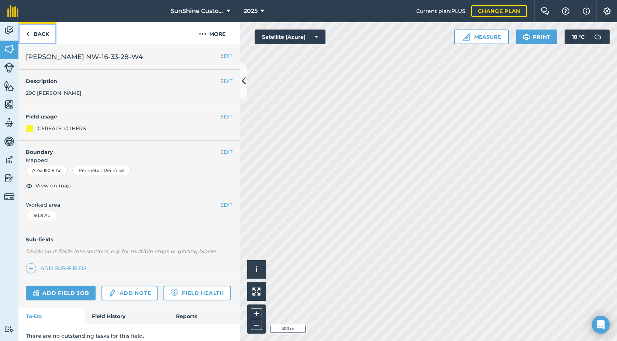
click at [31, 31] on link "Back" at bounding box center [37, 33] width 38 height 22
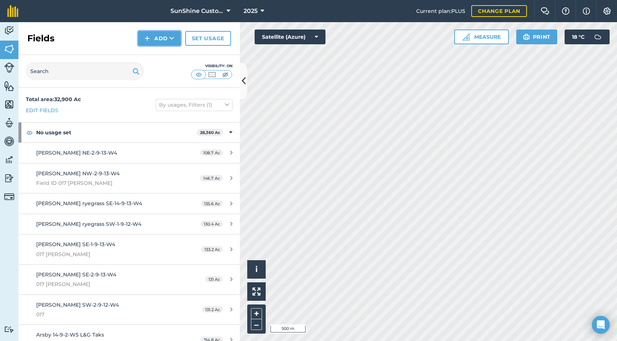
click at [147, 37] on img at bounding box center [147, 38] width 5 height 9
click at [165, 56] on link "Draw" at bounding box center [159, 55] width 41 height 16
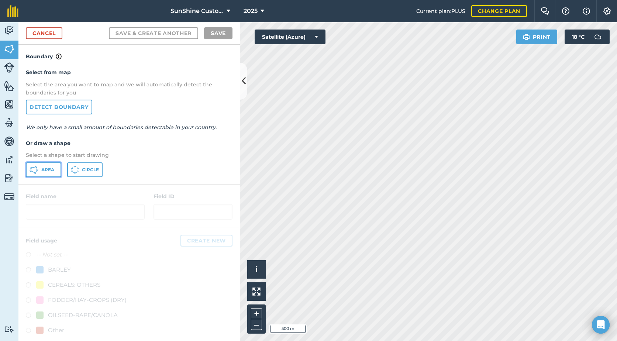
click at [48, 169] on span "Area" at bounding box center [47, 170] width 13 height 6
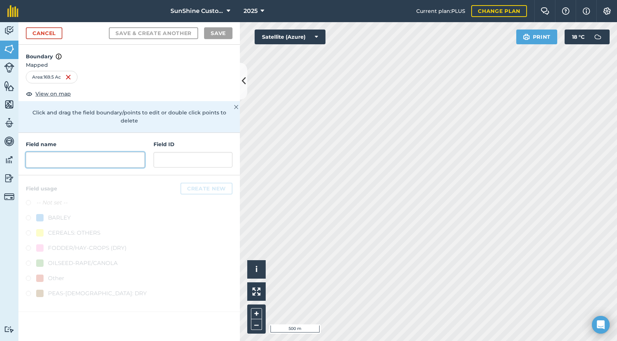
click at [66, 152] on input "text" at bounding box center [85, 159] width 119 height 15
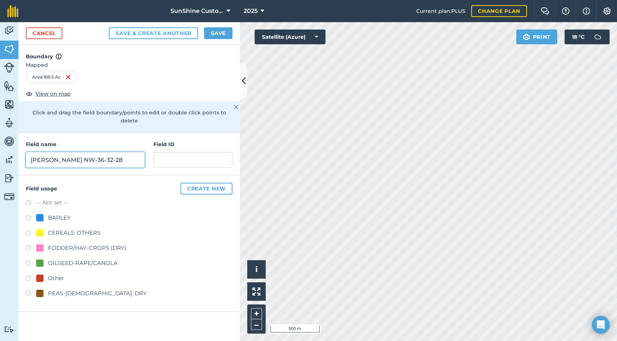
type input "Neil Unger NW-36-32-28"
click at [29, 245] on label at bounding box center [31, 248] width 10 height 7
radio input "true"
click at [28, 215] on label at bounding box center [31, 218] width 10 height 7
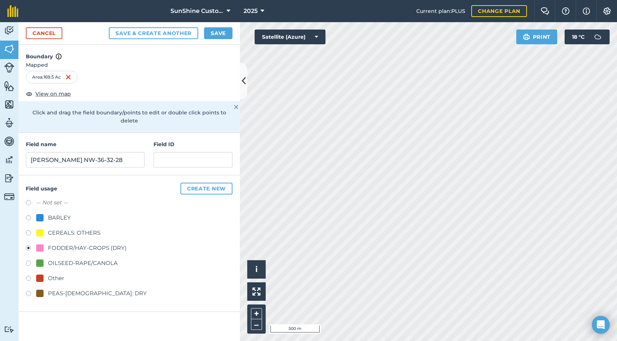
radio input "true"
click at [222, 31] on button "Save" at bounding box center [218, 33] width 28 height 12
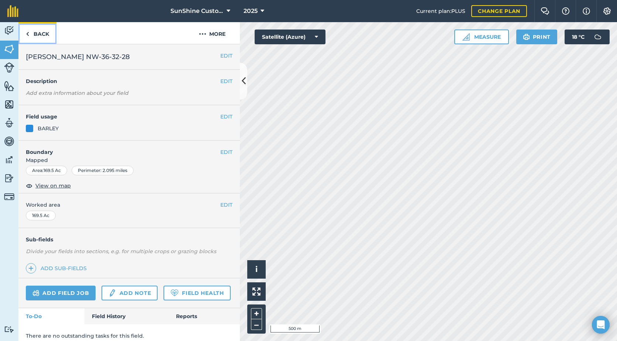
click at [41, 31] on link "Back" at bounding box center [37, 33] width 38 height 22
click at [106, 55] on span "Neil Unger NW-36-32-28" at bounding box center [78, 57] width 104 height 10
click at [107, 59] on span "Neil Unger NW-36-32-28" at bounding box center [78, 57] width 104 height 10
click at [225, 54] on button "EDIT" at bounding box center [226, 56] width 12 height 8
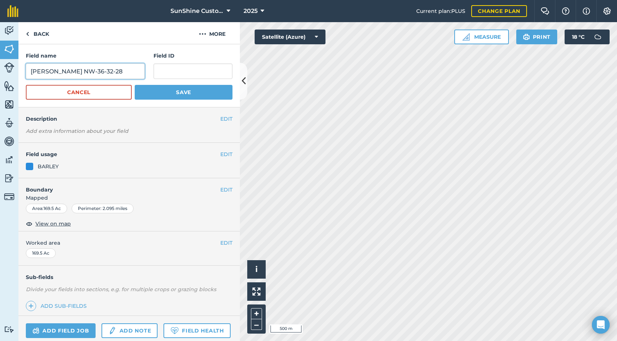
click at [114, 72] on input "Neil Unger NW-36-32-28" at bounding box center [85, 70] width 119 height 15
type input "Neil Unger NW-36-32-28-W4"
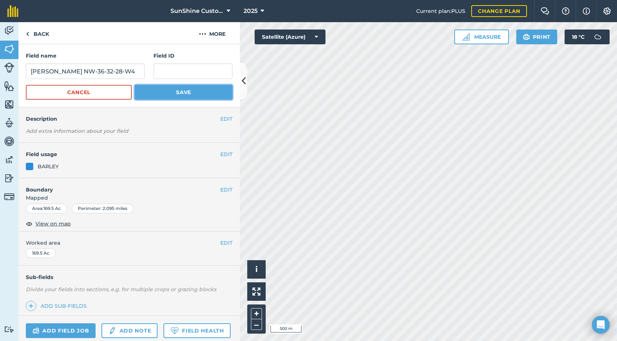
click at [166, 92] on button "Save" at bounding box center [184, 92] width 98 height 15
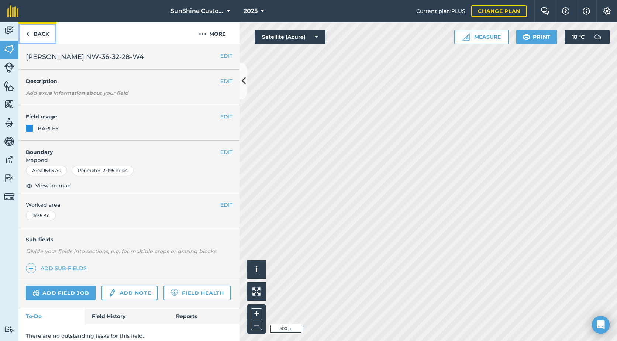
click at [40, 35] on link "Back" at bounding box center [37, 33] width 38 height 22
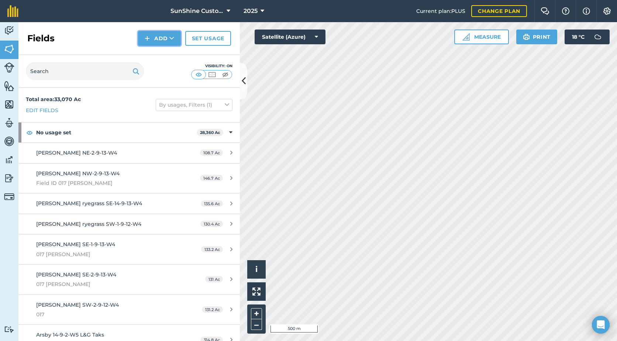
click at [152, 39] on button "Add" at bounding box center [159, 38] width 43 height 15
click at [164, 56] on link "Draw" at bounding box center [159, 55] width 41 height 16
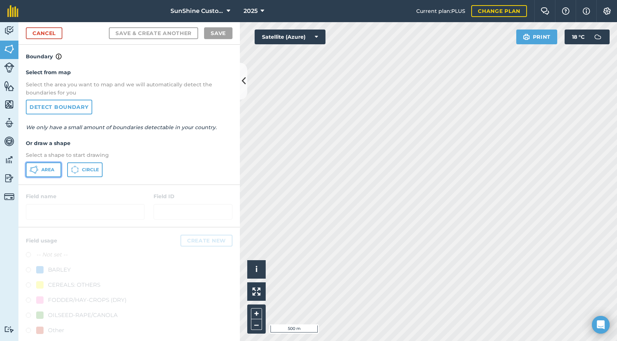
click at [52, 171] on span "Area" at bounding box center [47, 170] width 13 height 6
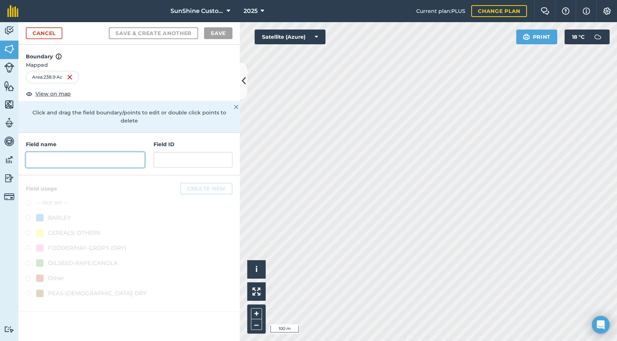
click at [85, 156] on input "text" at bounding box center [85, 159] width 119 height 15
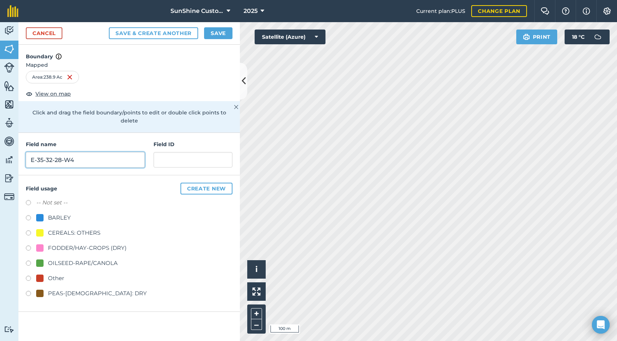
click at [31, 153] on input "E-35-32-28-W4" at bounding box center [85, 159] width 119 height 15
type input "Neil Unger E-35-32-28-W4"
click at [28, 245] on label at bounding box center [31, 248] width 10 height 7
radio input "true"
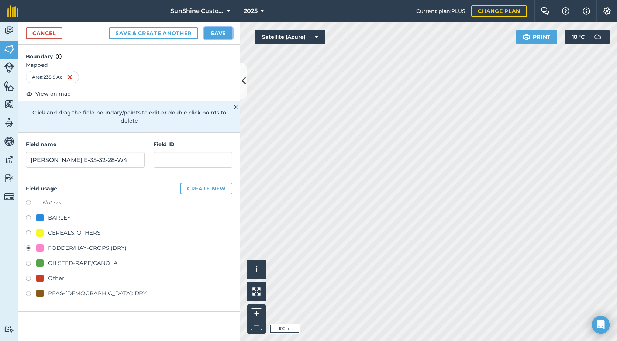
click at [215, 37] on button "Save" at bounding box center [218, 33] width 28 height 12
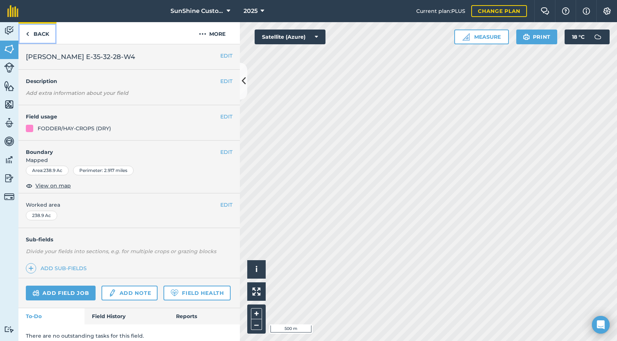
click at [39, 32] on link "Back" at bounding box center [37, 33] width 38 height 22
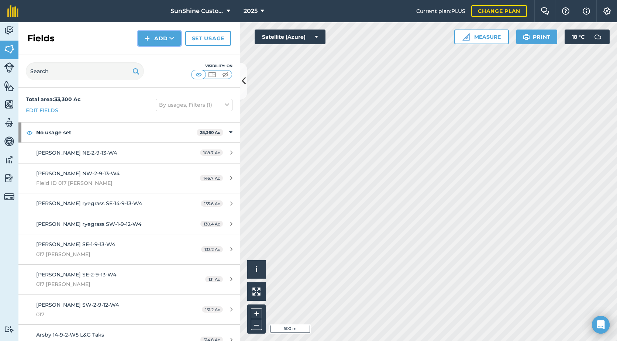
click at [169, 43] on button "Add" at bounding box center [159, 38] width 43 height 15
click at [161, 56] on link "Draw" at bounding box center [159, 55] width 41 height 16
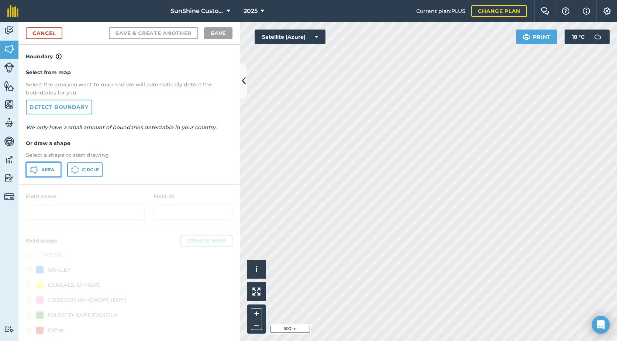
click at [45, 169] on span "Area" at bounding box center [47, 170] width 13 height 6
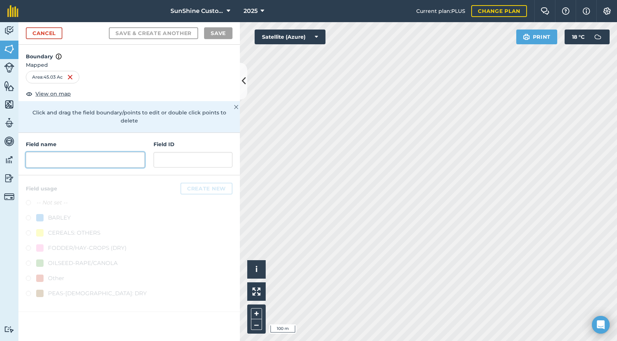
click at [73, 154] on input "text" at bounding box center [85, 159] width 119 height 15
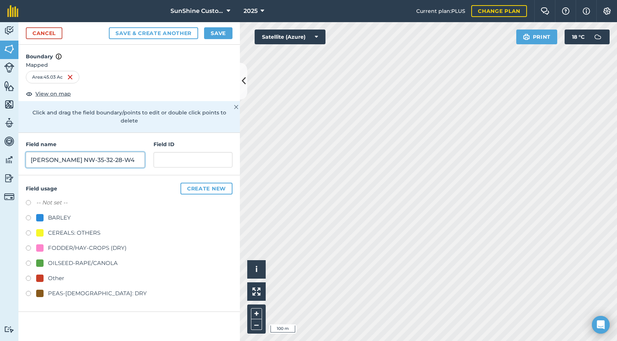
type input "Neil Unger NW-35-32-28-W4"
click at [27, 245] on label at bounding box center [31, 248] width 10 height 7
radio input "true"
click at [214, 34] on button "Save" at bounding box center [218, 33] width 28 height 12
